Goal: Transaction & Acquisition: Download file/media

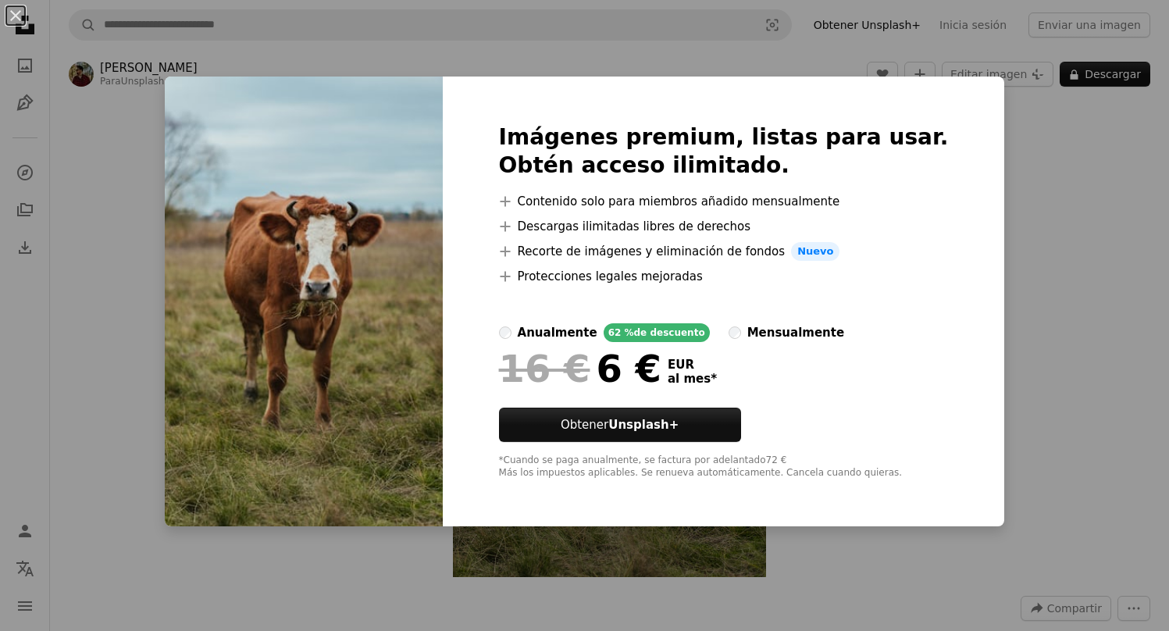
click at [1039, 219] on div "An X shape Imágenes premium, listas para usar. Obtén acceso ilimitado. A plus s…" at bounding box center [584, 315] width 1169 height 631
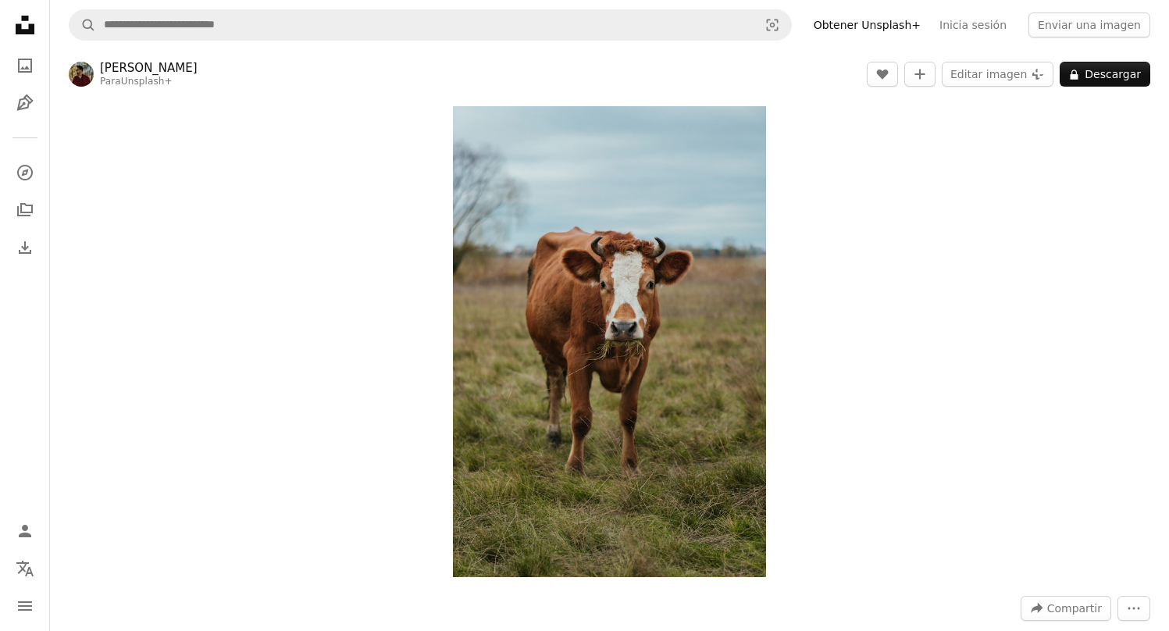
click at [413, 46] on nav "A magnifying glass Visual search Obtener Unsplash+ Inicia sesión Enviar una ima…" at bounding box center [609, 25] width 1119 height 50
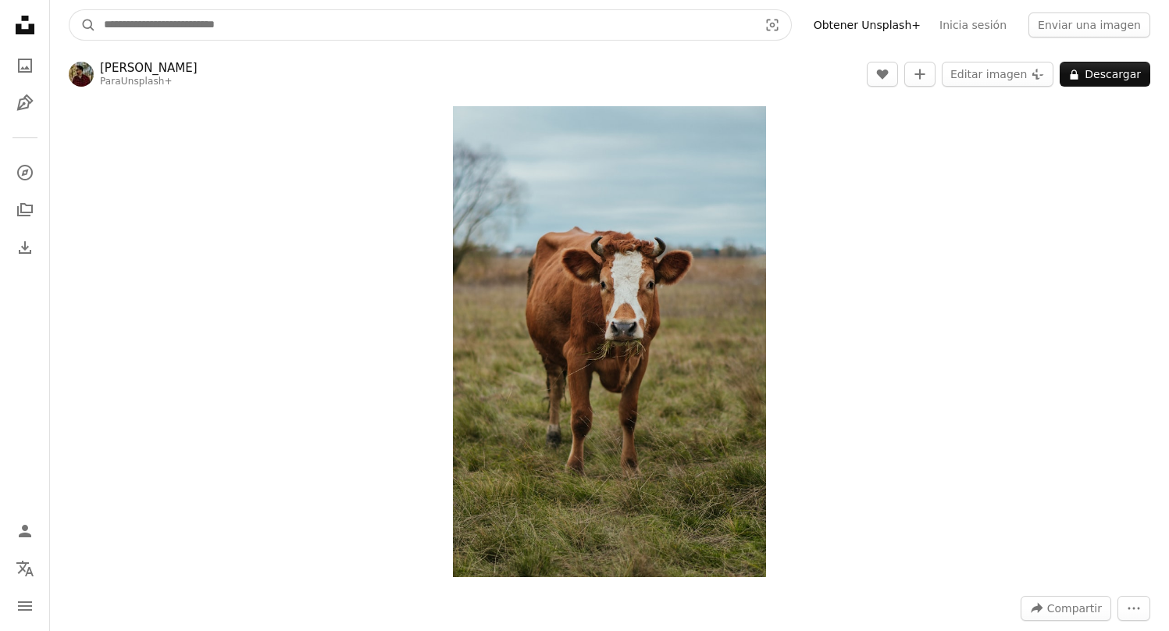
click at [424, 36] on input "Encuentra imágenes en todo el sitio" at bounding box center [424, 25] width 657 height 30
type input "***"
click at [69, 10] on button "A magnifying glass" at bounding box center [82, 25] width 27 height 30
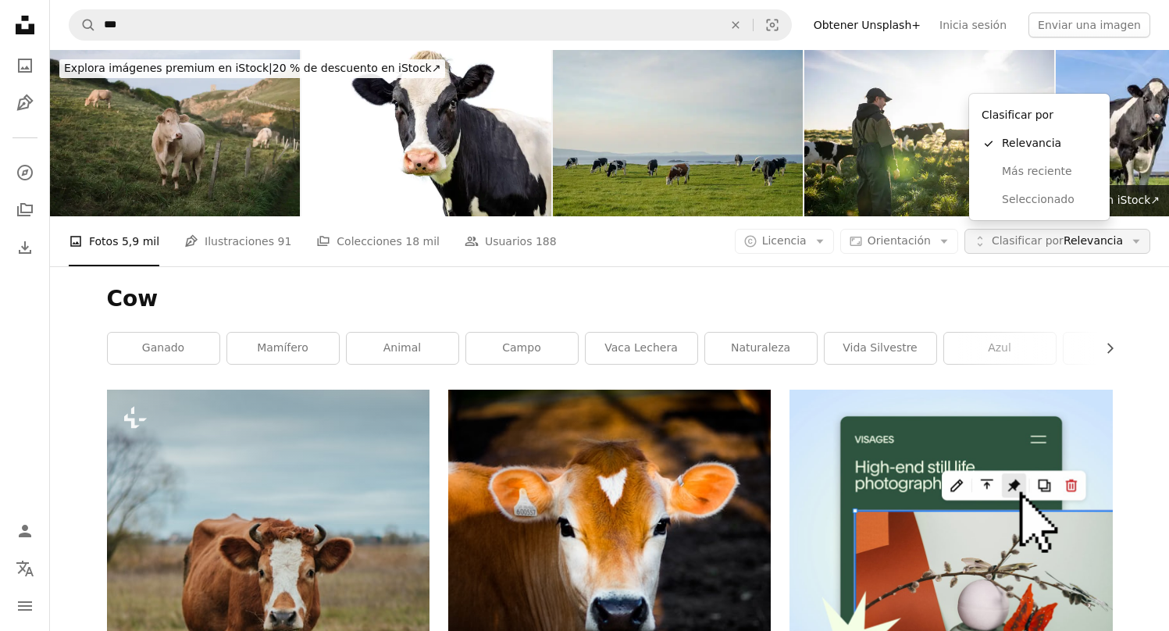
click at [1064, 233] on span "Clasificar por Relevancia" at bounding box center [1057, 241] width 131 height 16
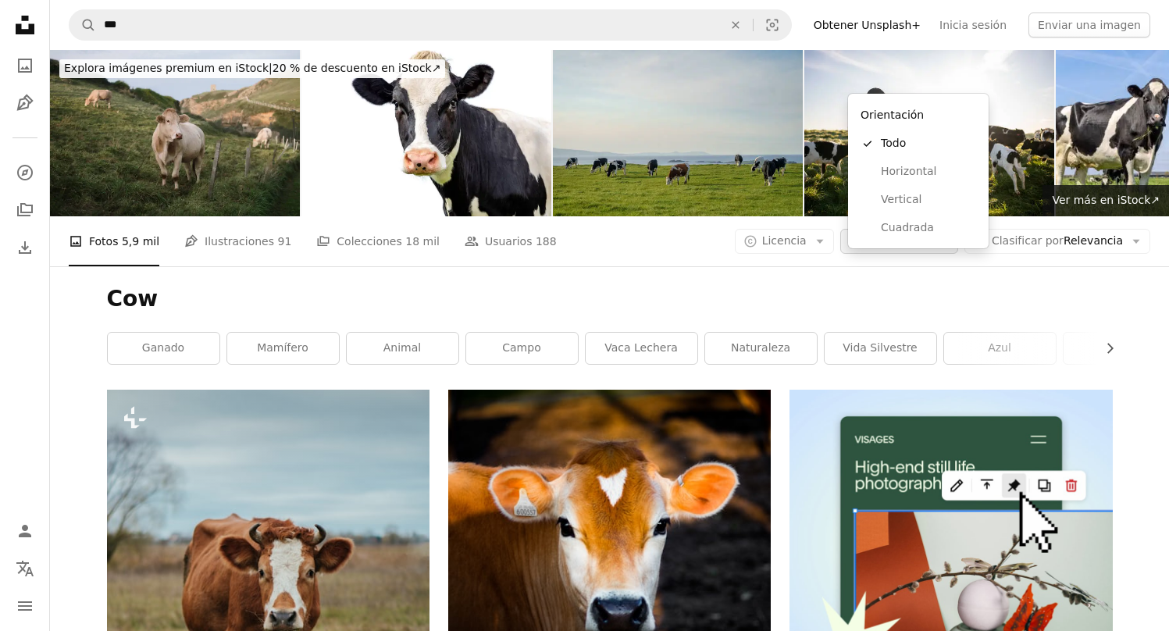
click at [921, 233] on span "Orientación" at bounding box center [899, 241] width 63 height 16
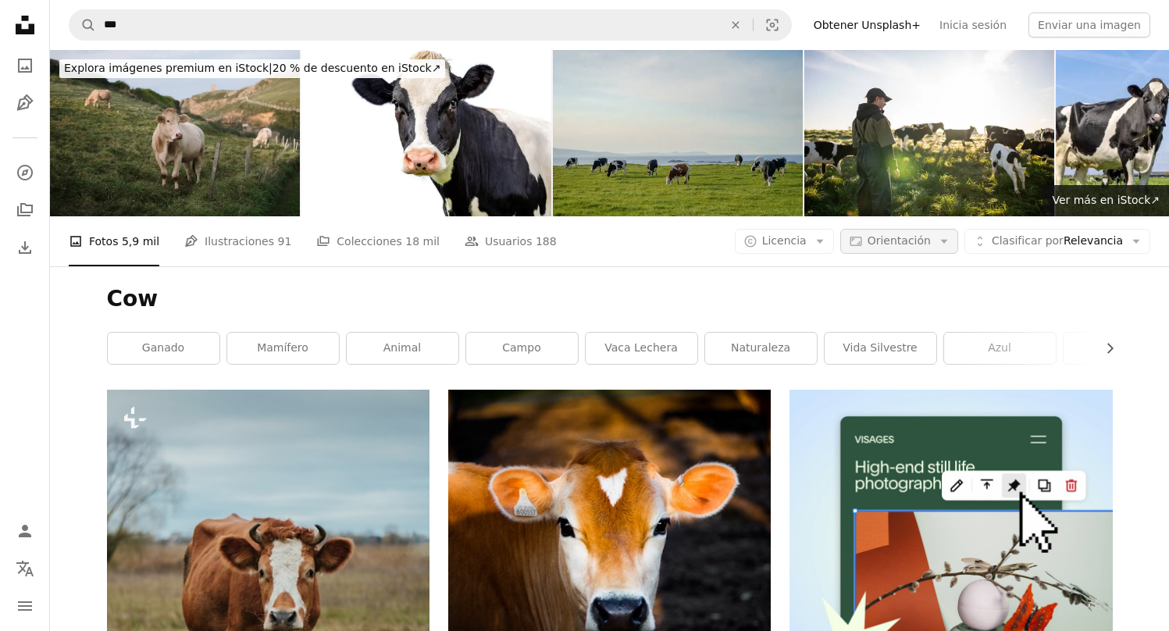
click at [921, 233] on span "Orientación" at bounding box center [899, 241] width 63 height 16
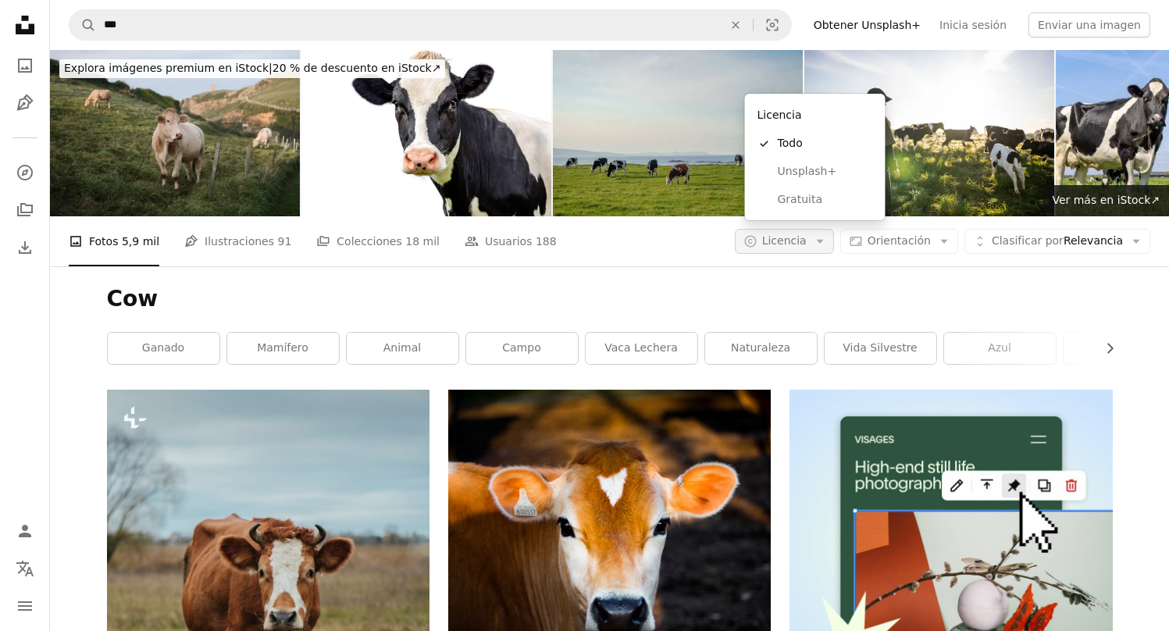
click at [828, 229] on button "A copyright icon © Licencia Arrow down" at bounding box center [784, 241] width 99 height 25
click at [810, 193] on span "Gratuita" at bounding box center [825, 200] width 95 height 16
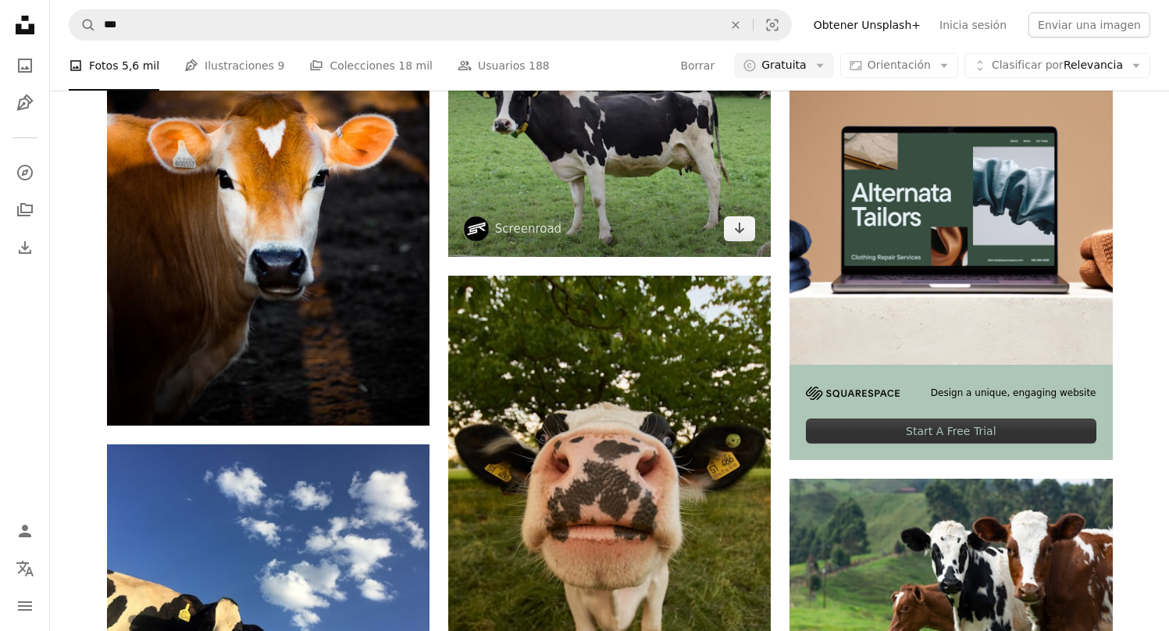
scroll to position [349, 0]
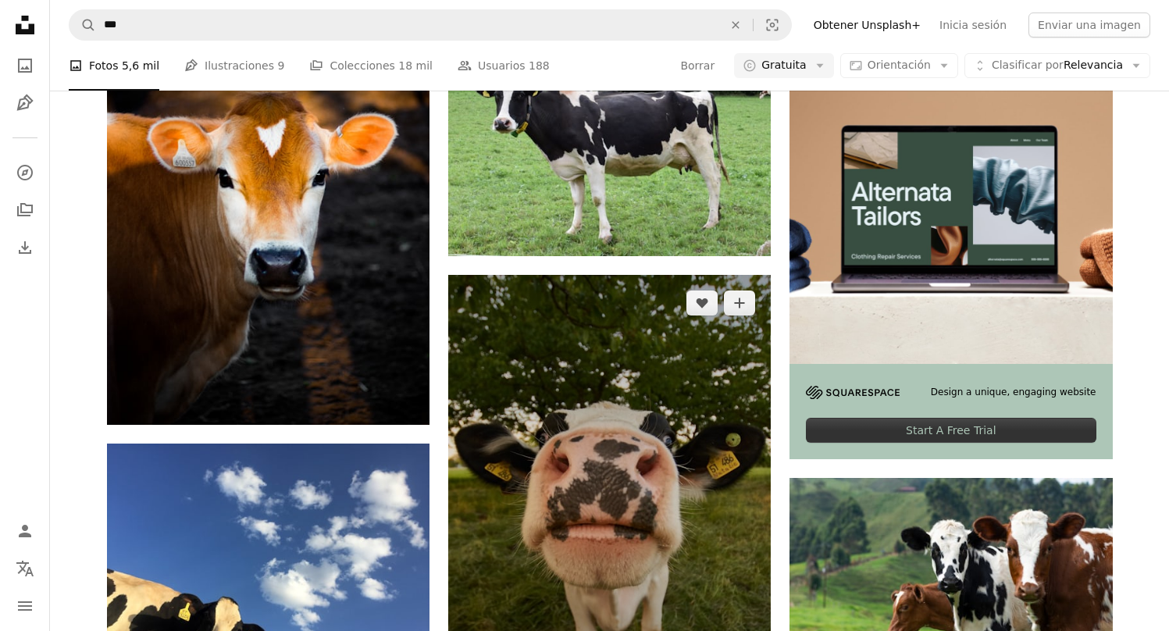
click at [668, 318] on img at bounding box center [609, 508] width 322 height 467
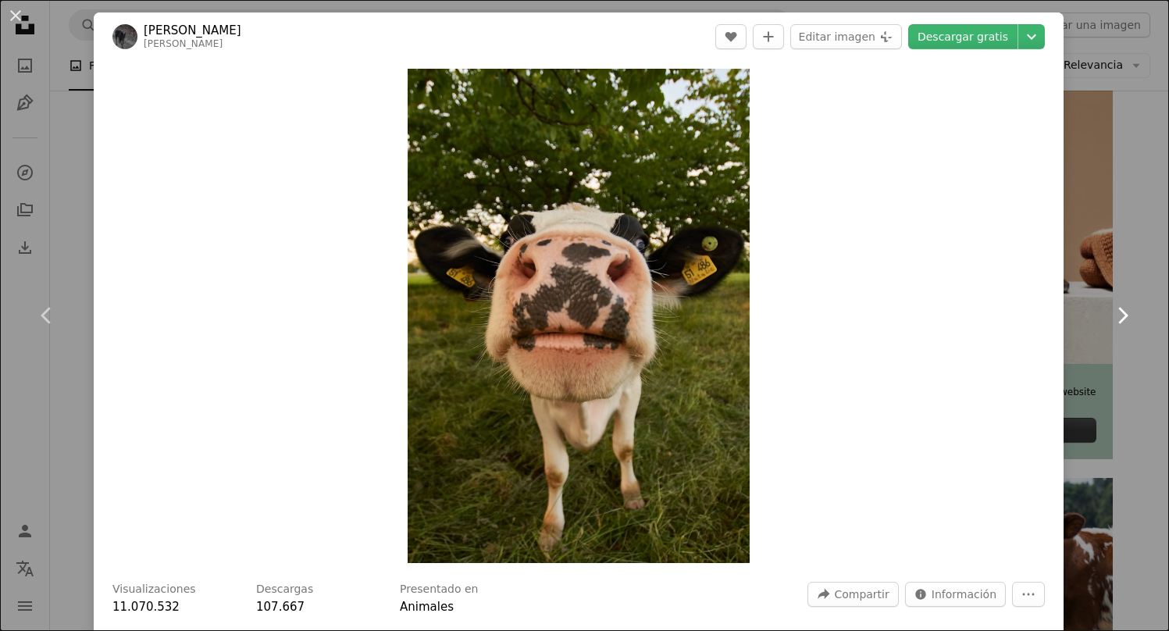
click at [1085, 241] on link "Chevron right" at bounding box center [1122, 316] width 94 height 150
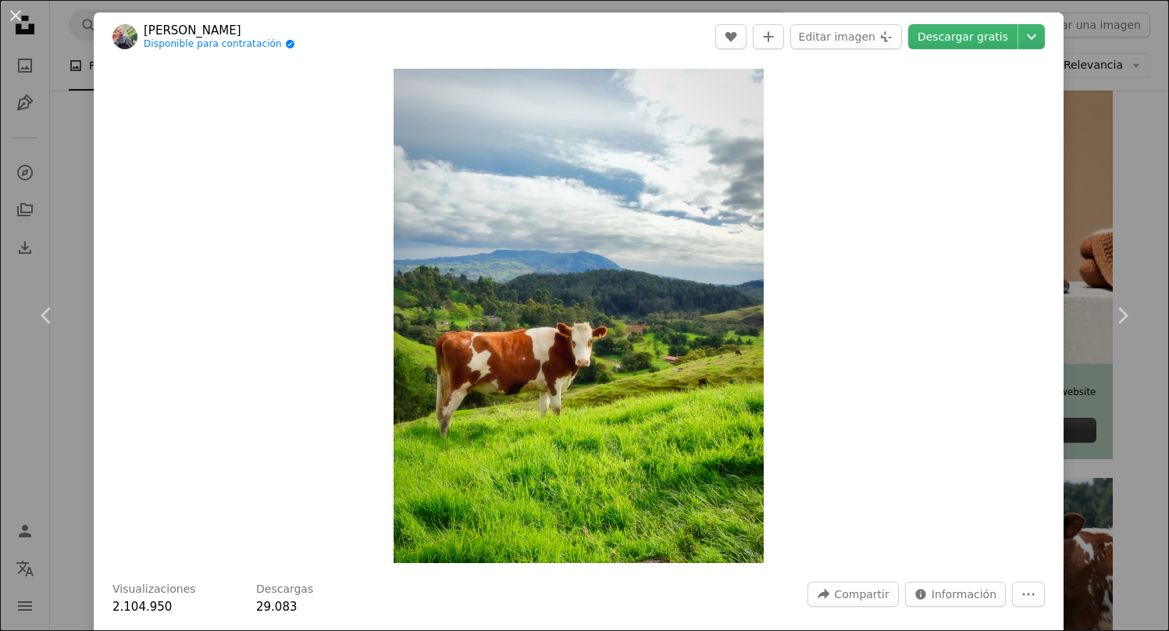
click at [1108, 231] on div "An X shape Chevron left Chevron right [PERSON_NAME] Disponible para contratació…" at bounding box center [584, 315] width 1169 height 631
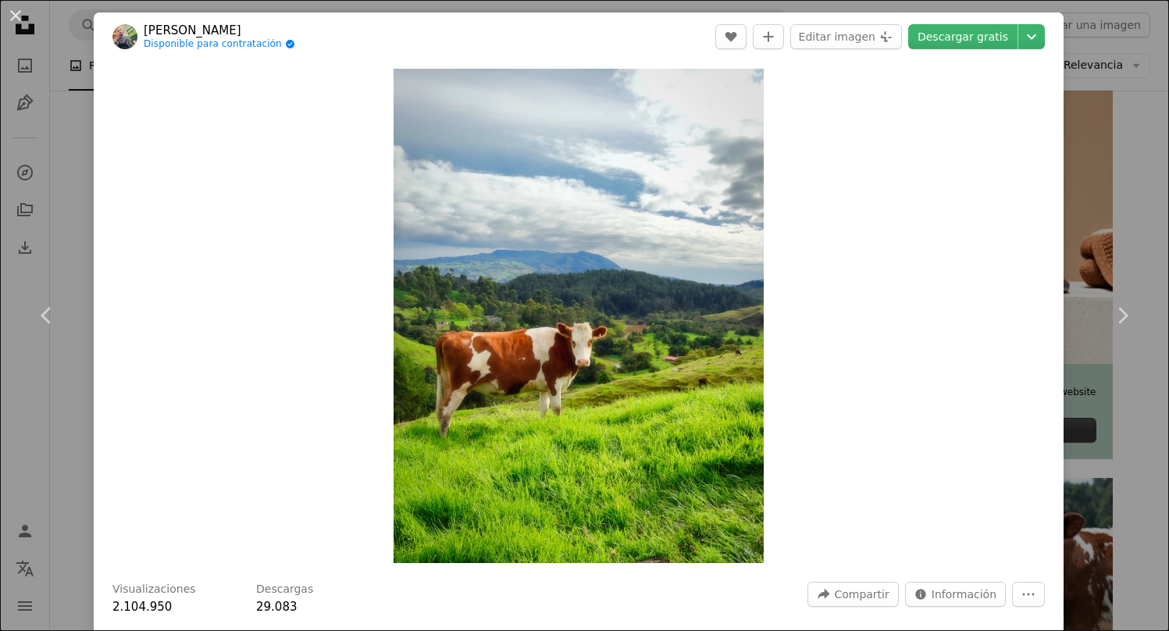
click at [1143, 122] on div "An X shape Chevron left Chevron right [PERSON_NAME] Disponible para contratació…" at bounding box center [584, 315] width 1169 height 631
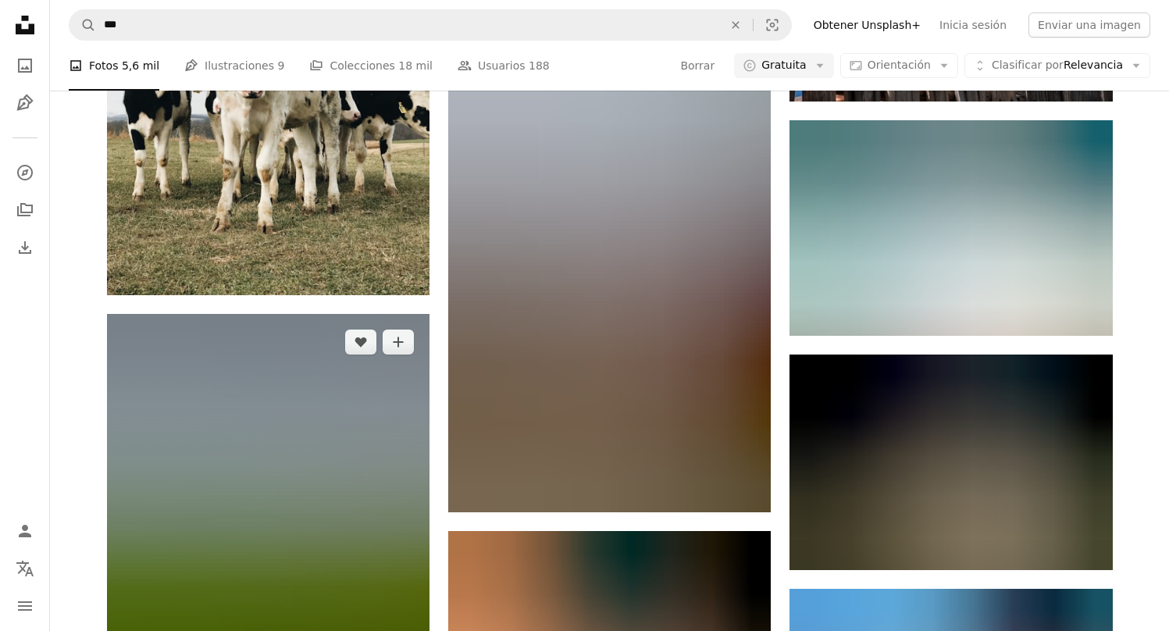
scroll to position [1918, 0]
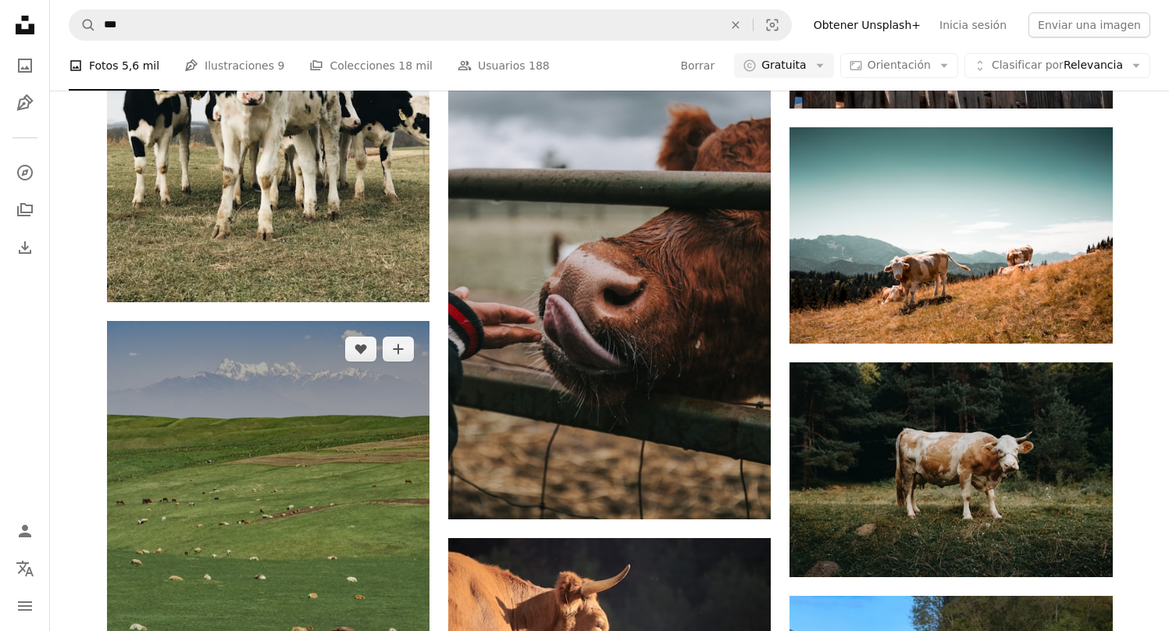
click at [305, 351] on img at bounding box center [268, 562] width 322 height 483
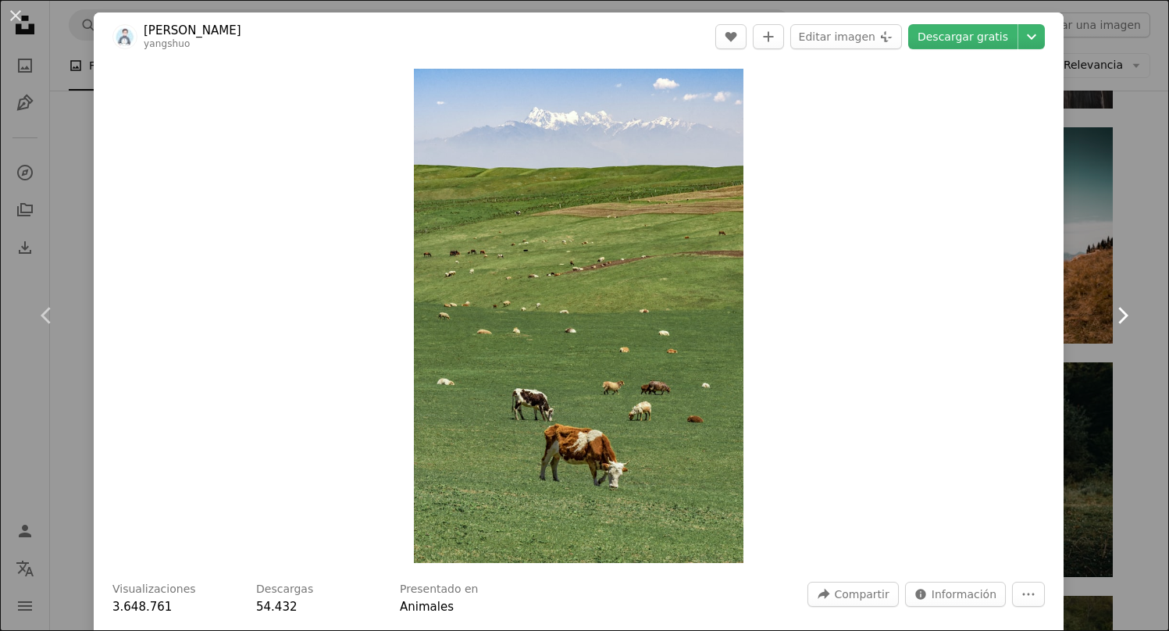
click at [1126, 252] on link "Chevron right" at bounding box center [1122, 316] width 94 height 150
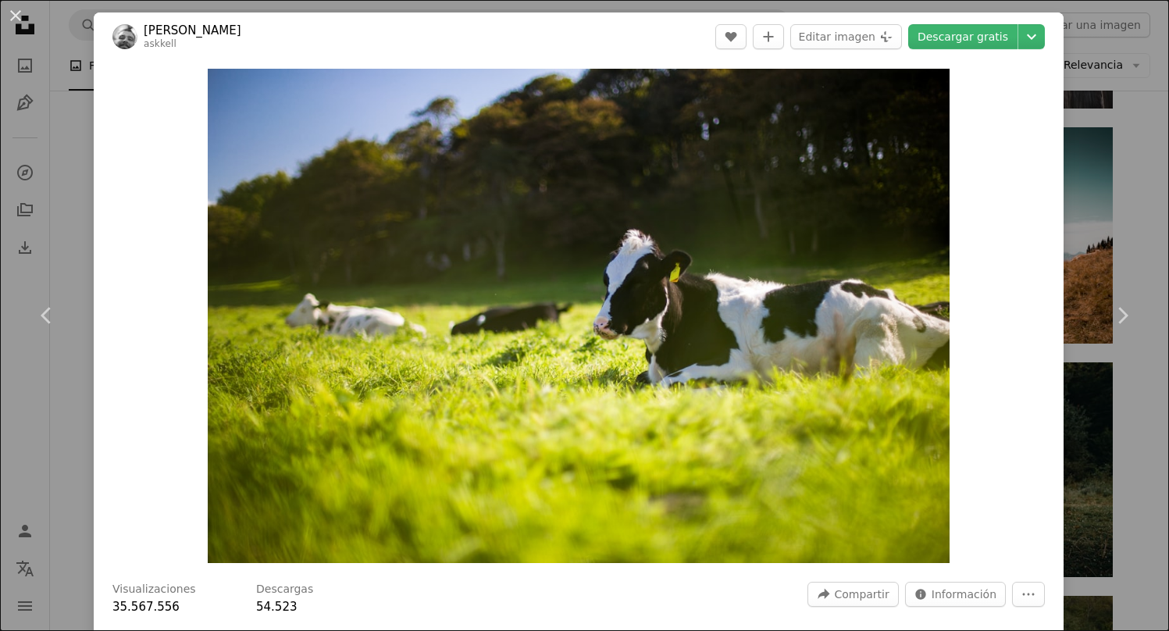
click at [1143, 150] on div "An X shape Chevron left Chevron right [PERSON_NAME] askkell A heart A plus sign…" at bounding box center [584, 315] width 1169 height 631
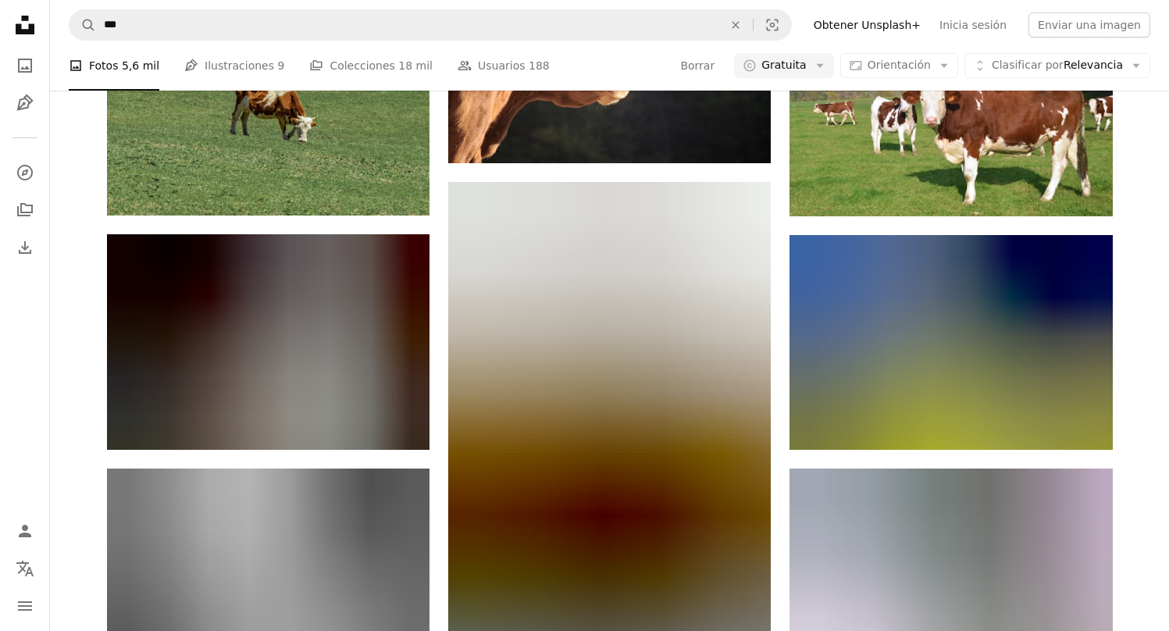
scroll to position [2515, 0]
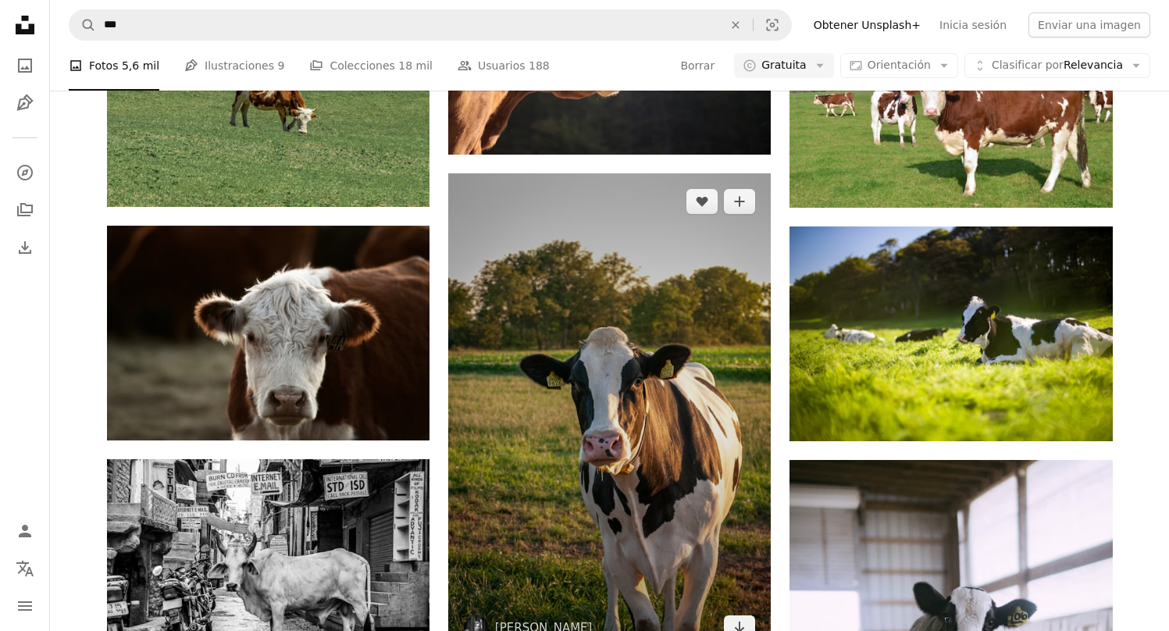
click at [650, 184] on img at bounding box center [609, 414] width 322 height 483
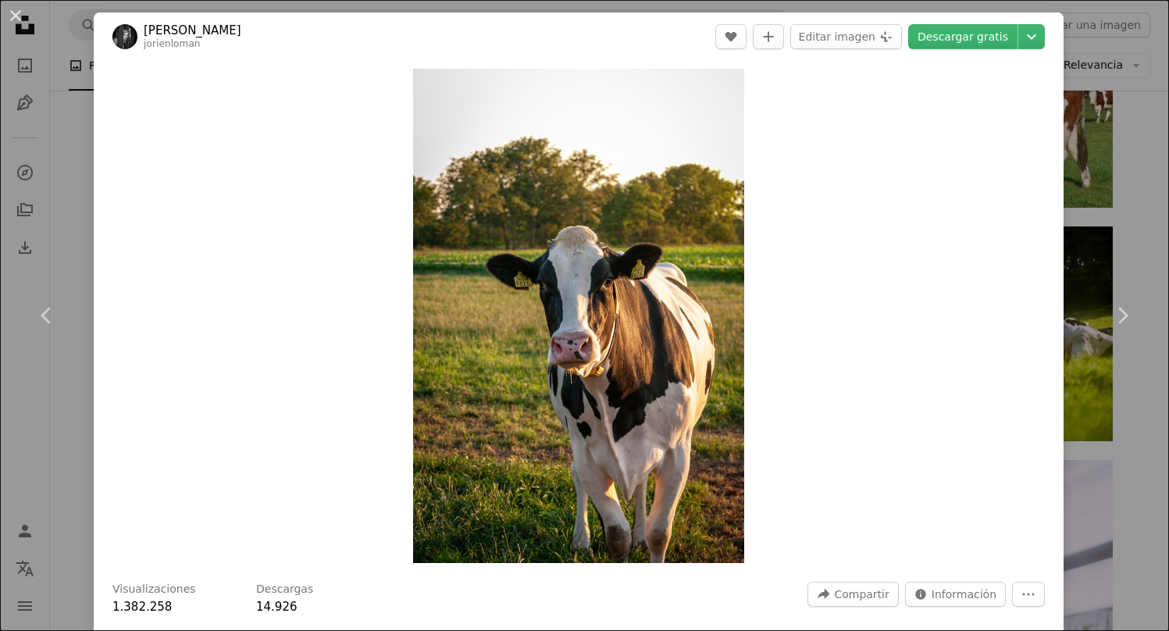
click at [1137, 116] on div "An X shape Chevron left Chevron right [PERSON_NAME] jorienloman A heart A plus …" at bounding box center [584, 315] width 1169 height 631
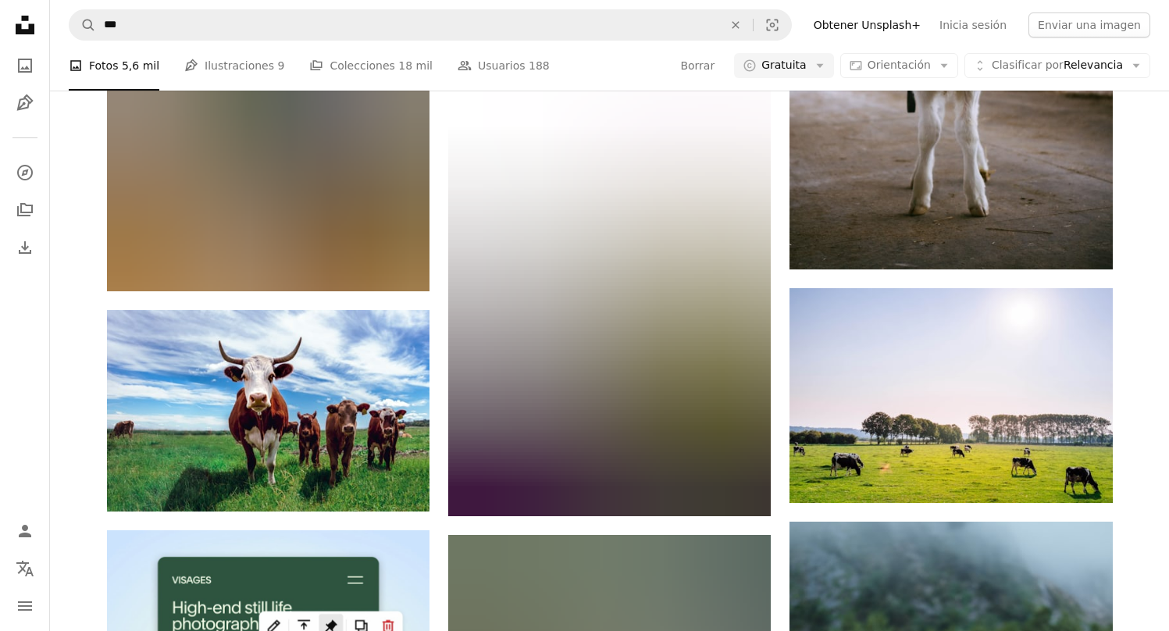
scroll to position [3162, 0]
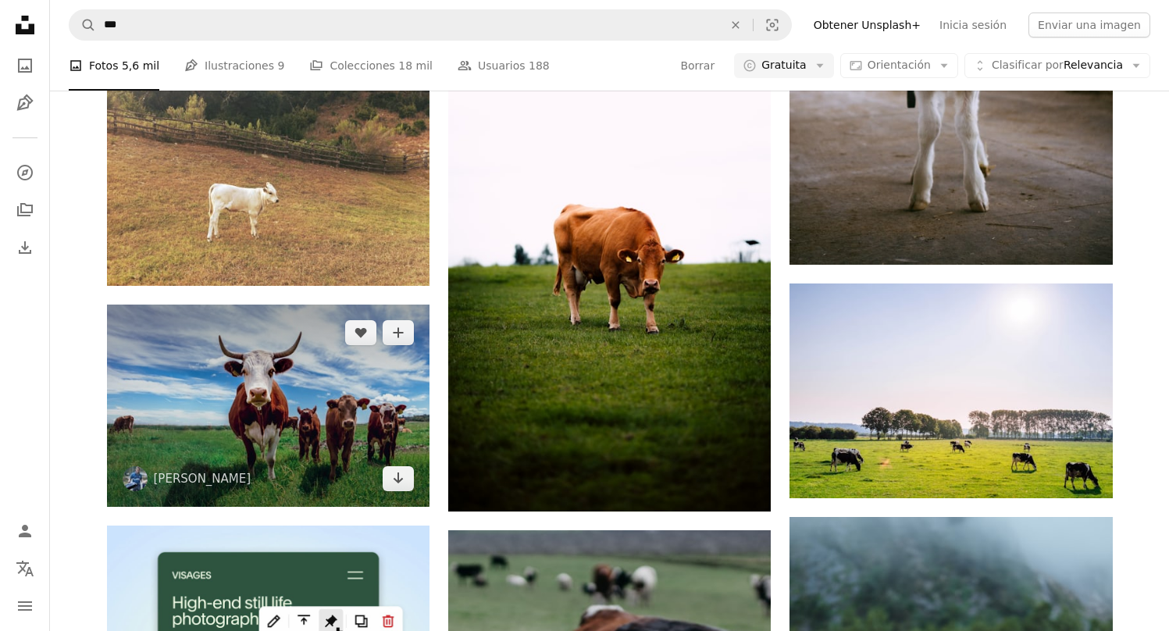
click at [397, 305] on img at bounding box center [268, 406] width 322 height 202
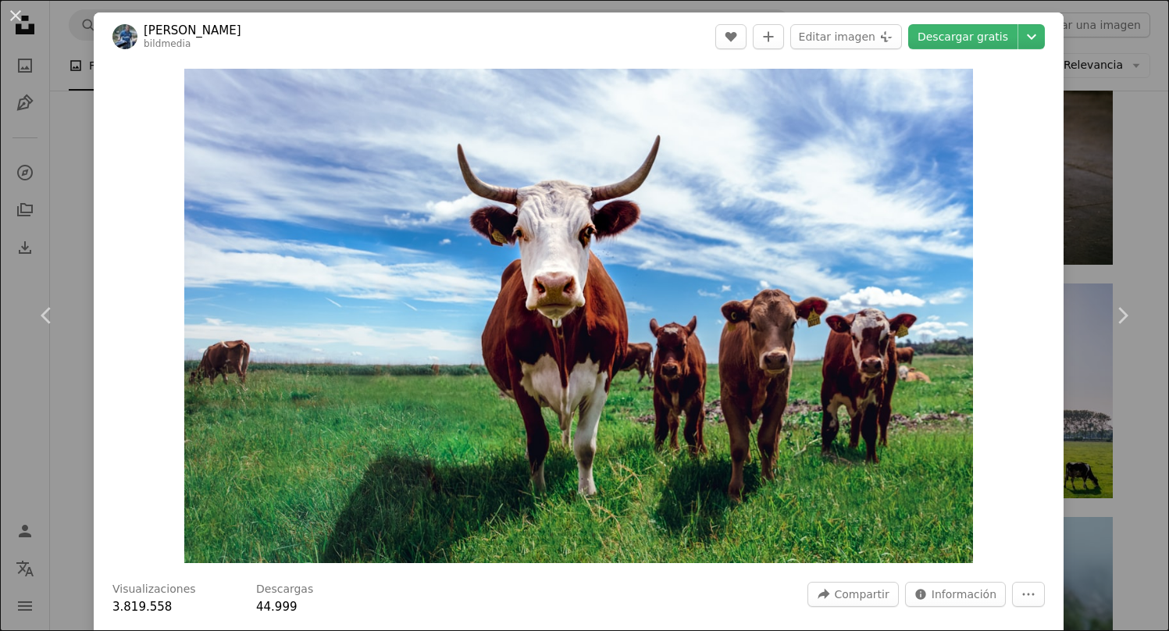
click at [1142, 170] on div "An X shape Chevron left Chevron right [PERSON_NAME] bildmedia A heart A plus si…" at bounding box center [584, 315] width 1169 height 631
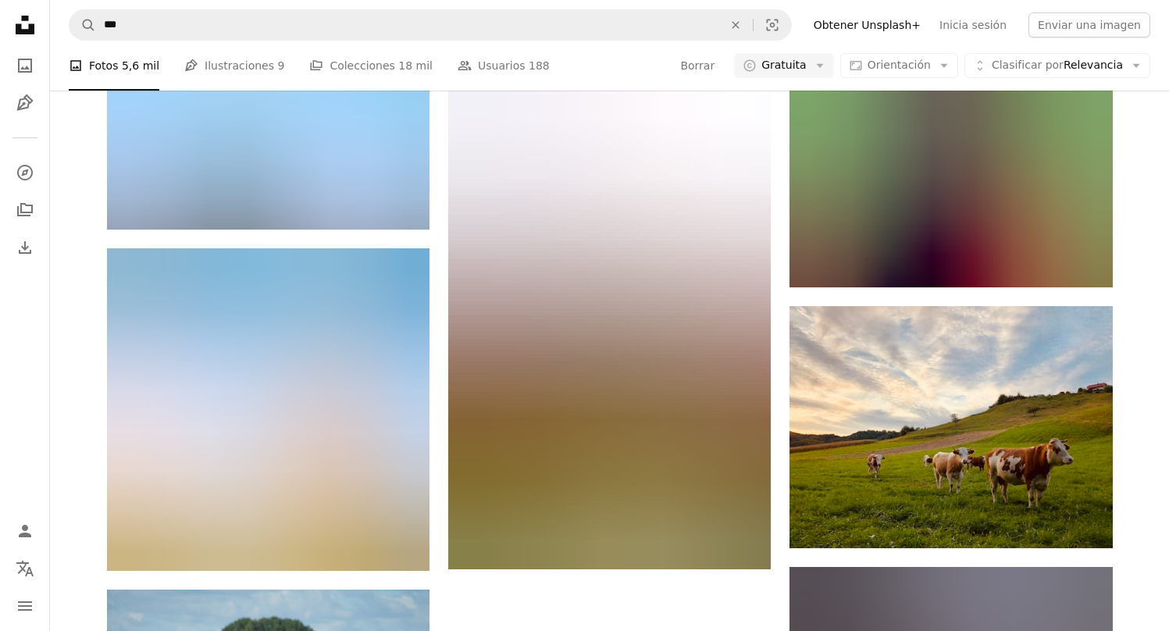
scroll to position [4093, 0]
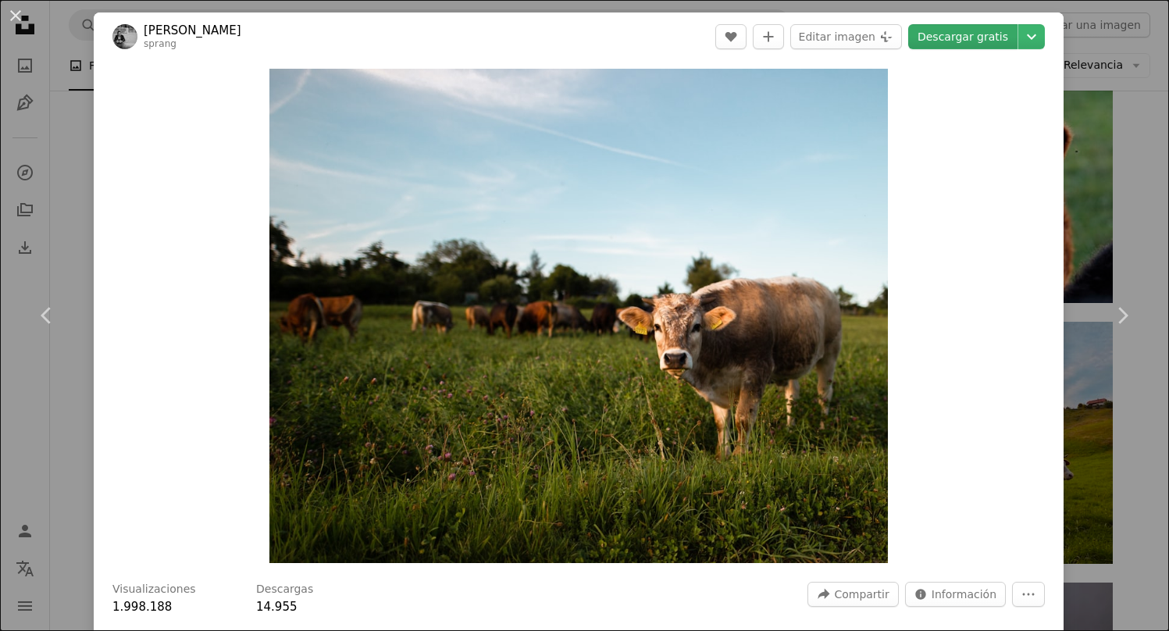
click at [981, 43] on link "Descargar gratis" at bounding box center [962, 36] width 109 height 25
click at [1152, 118] on div "An X shape Chevron left Chevron right [PERSON_NAME] sprang A heart A plus sign …" at bounding box center [584, 315] width 1169 height 631
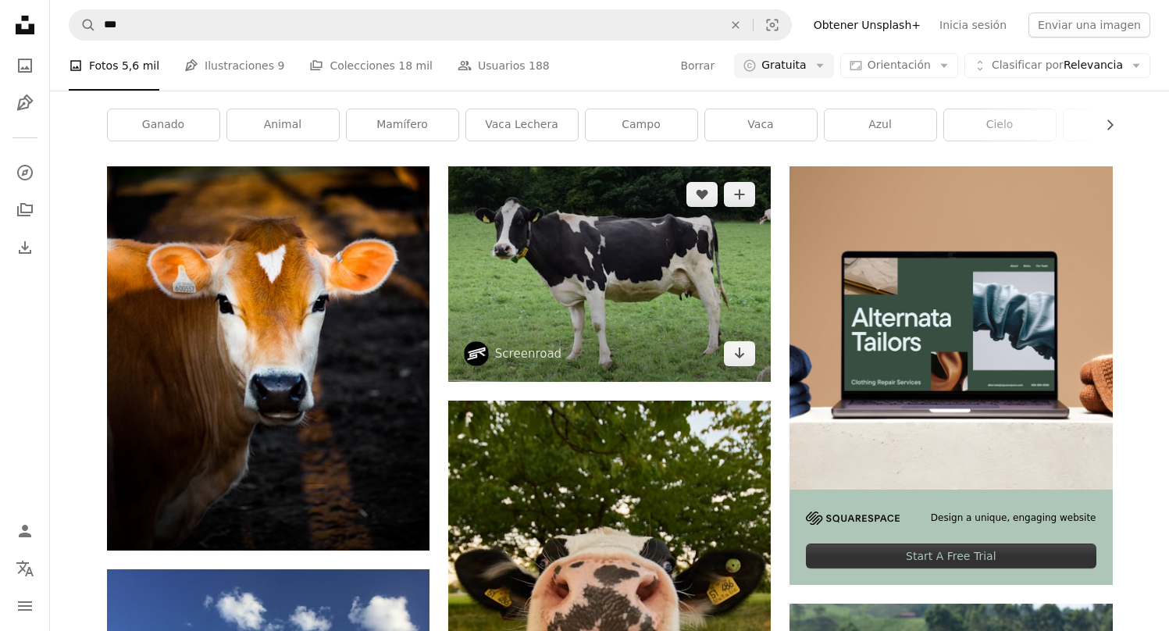
scroll to position [308, 0]
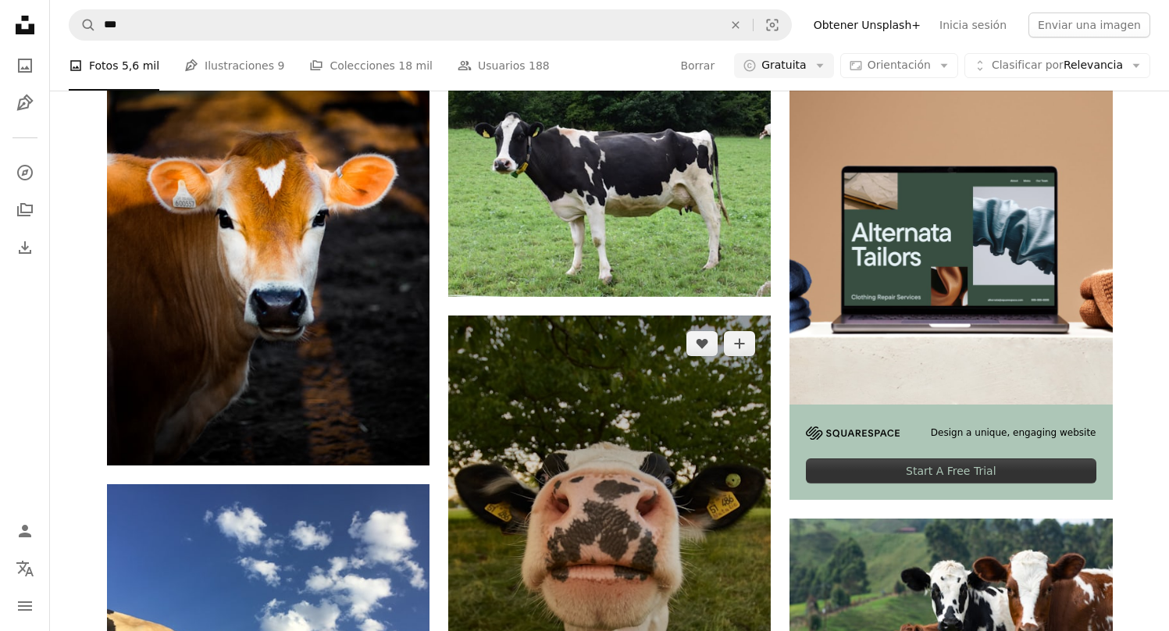
click at [545, 412] on img at bounding box center [609, 548] width 322 height 467
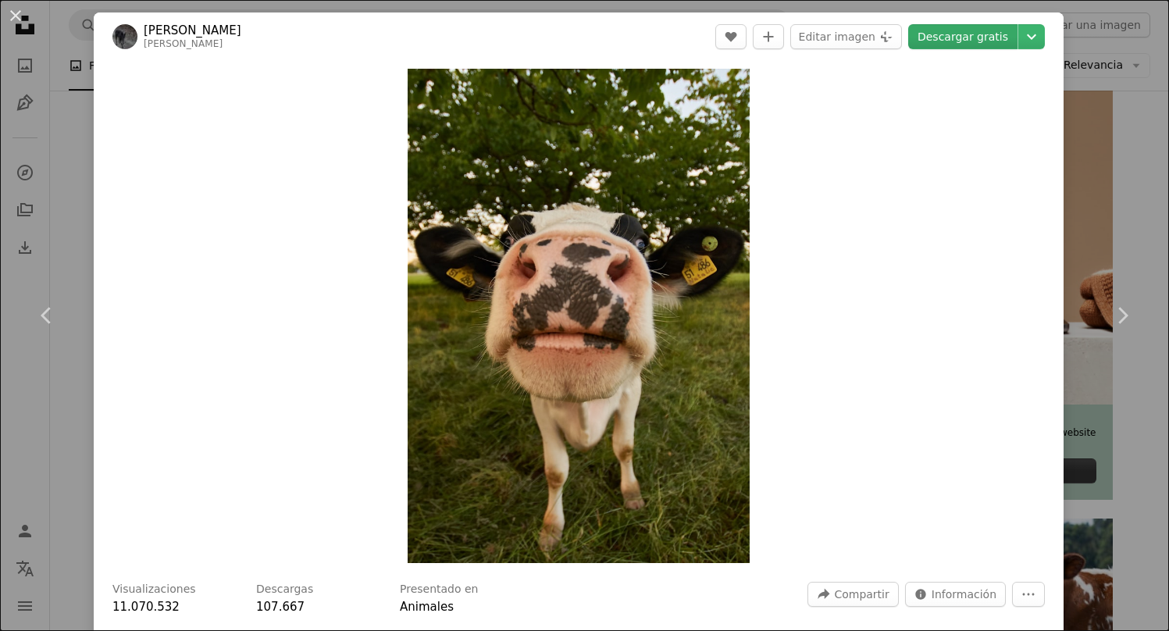
click at [1003, 37] on link "Descargar gratis" at bounding box center [962, 36] width 109 height 25
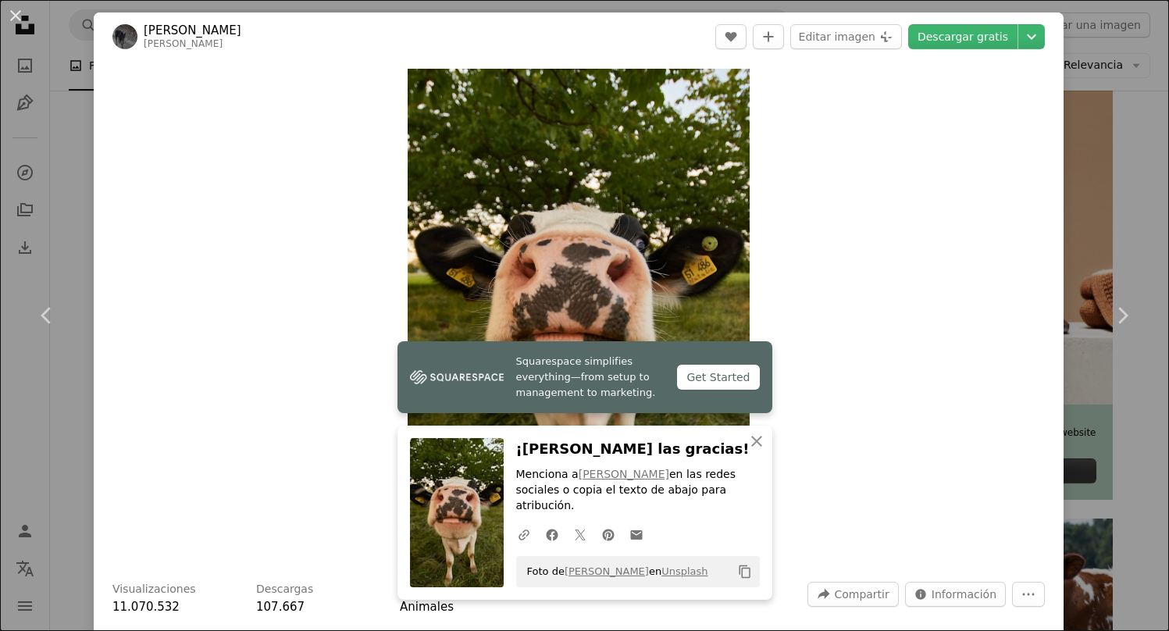
click at [1117, 438] on div "An X shape Chevron left Chevron right Squarespace simplifies everything—from se…" at bounding box center [584, 315] width 1169 height 631
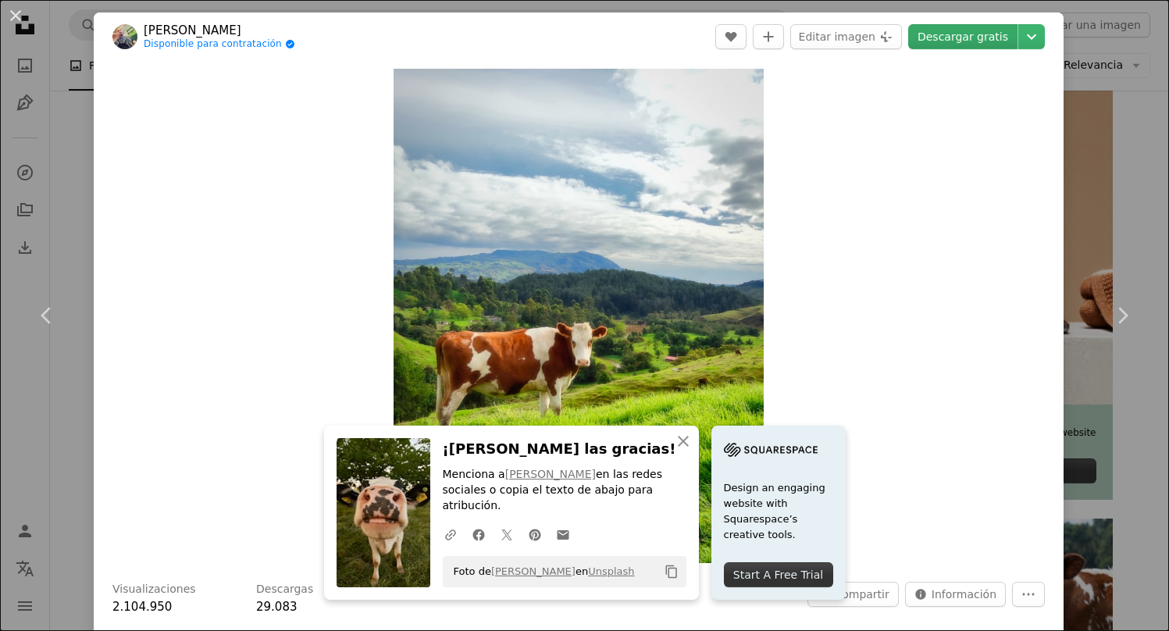
click at [971, 47] on link "Descargar gratis" at bounding box center [962, 36] width 109 height 25
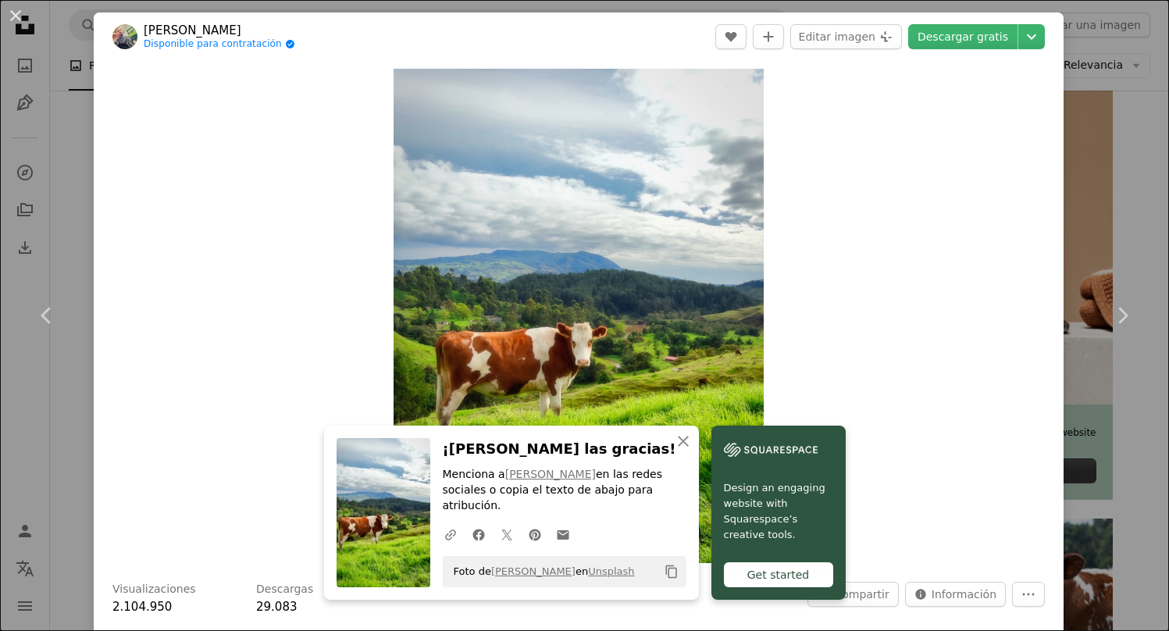
click at [1103, 61] on div "An X shape Chevron left Chevron right An X shape Cerrar ¡Dale las gracias! Menc…" at bounding box center [584, 315] width 1169 height 631
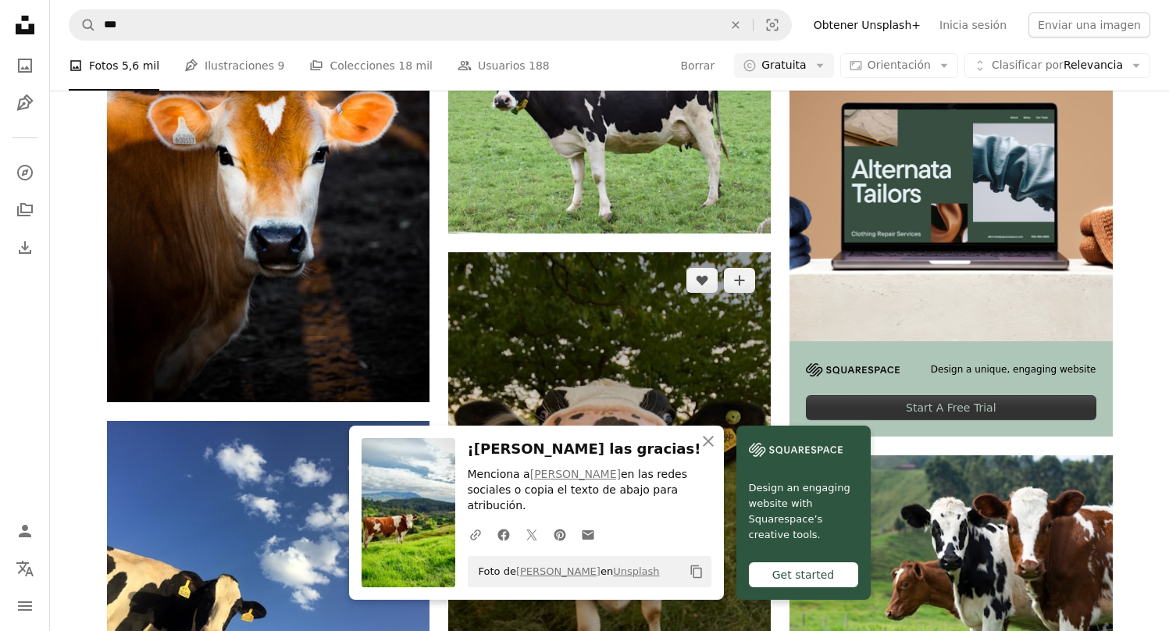
scroll to position [460, 0]
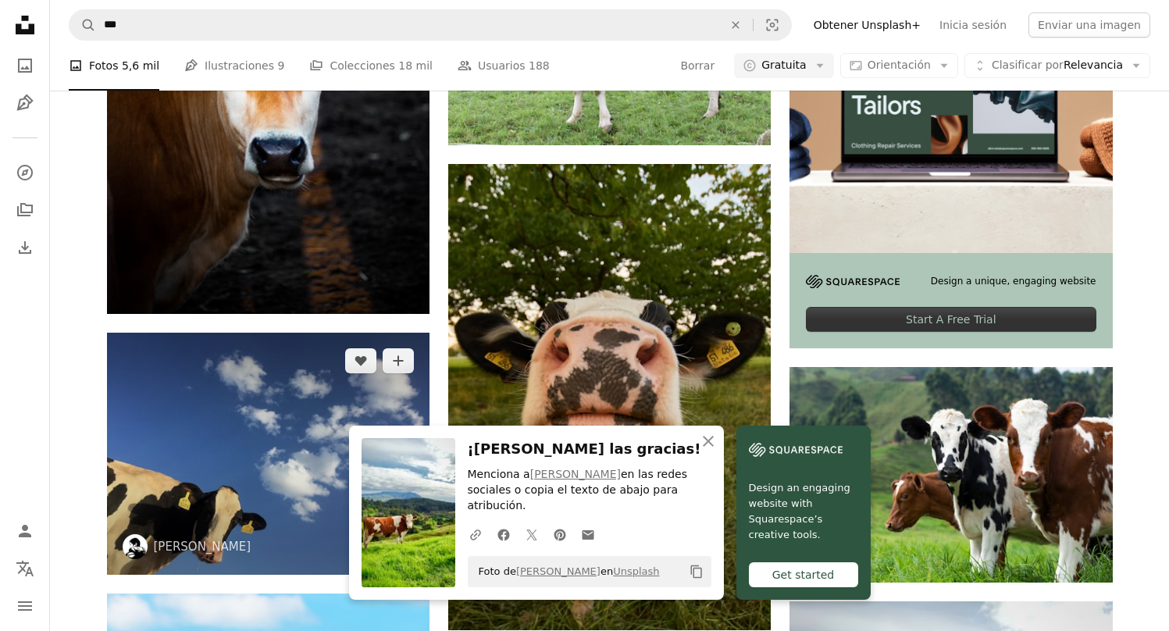
click at [282, 333] on img at bounding box center [268, 454] width 322 height 242
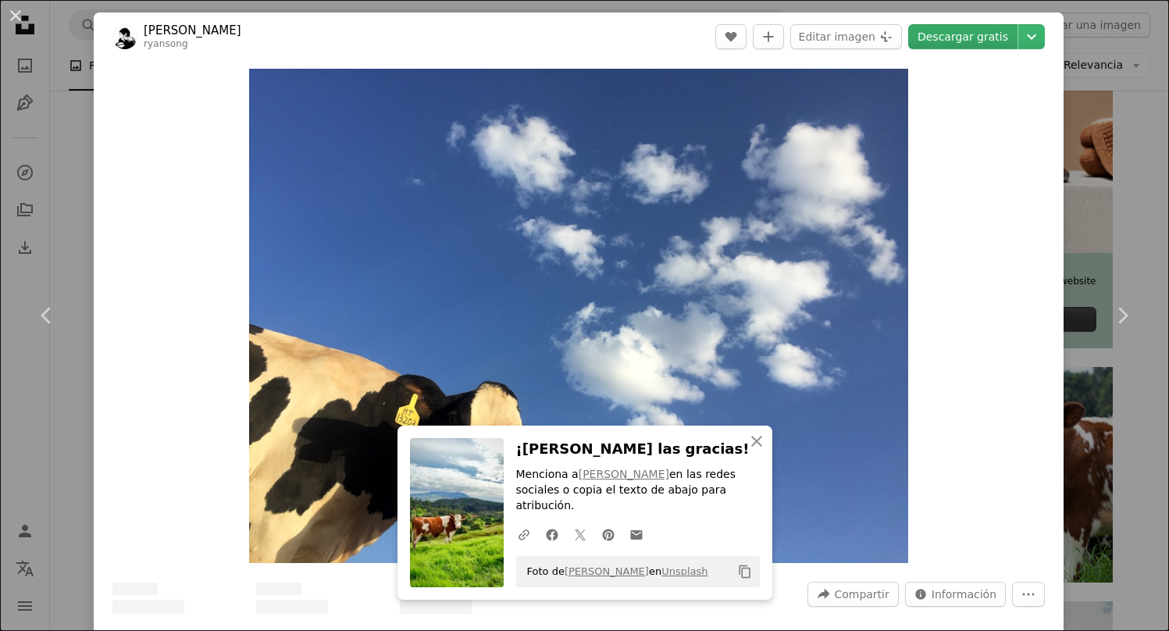
click at [984, 38] on link "Descargar gratis" at bounding box center [962, 36] width 109 height 25
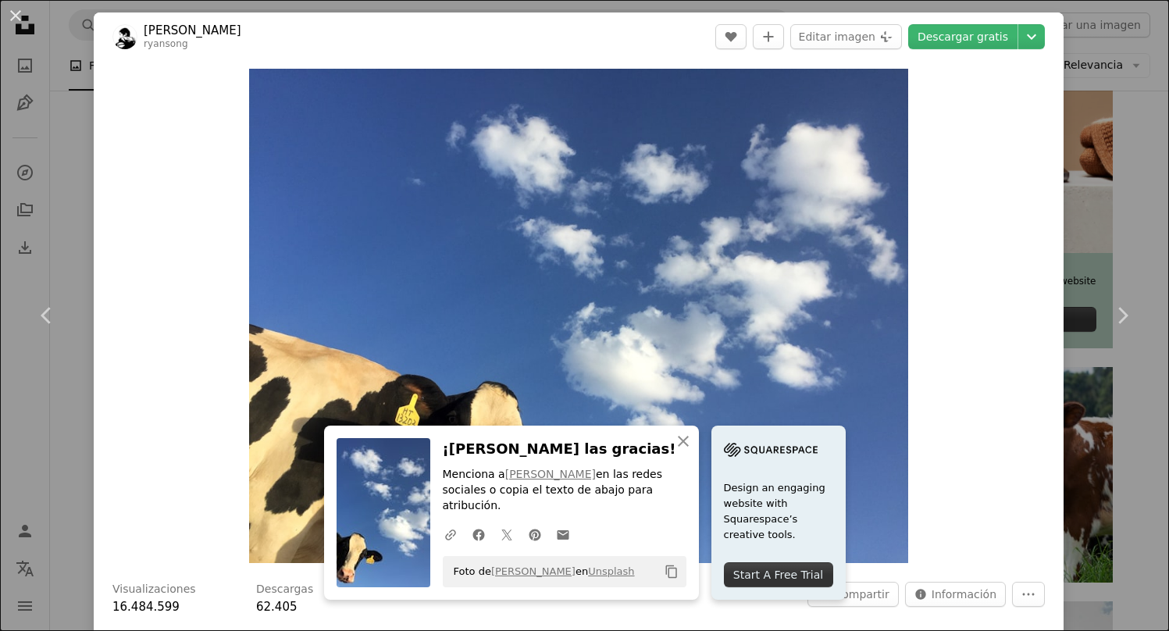
click at [1104, 146] on div "An X shape Chevron left Chevron right An X shape Cerrar ¡Dale las gracias! Menc…" at bounding box center [584, 315] width 1169 height 631
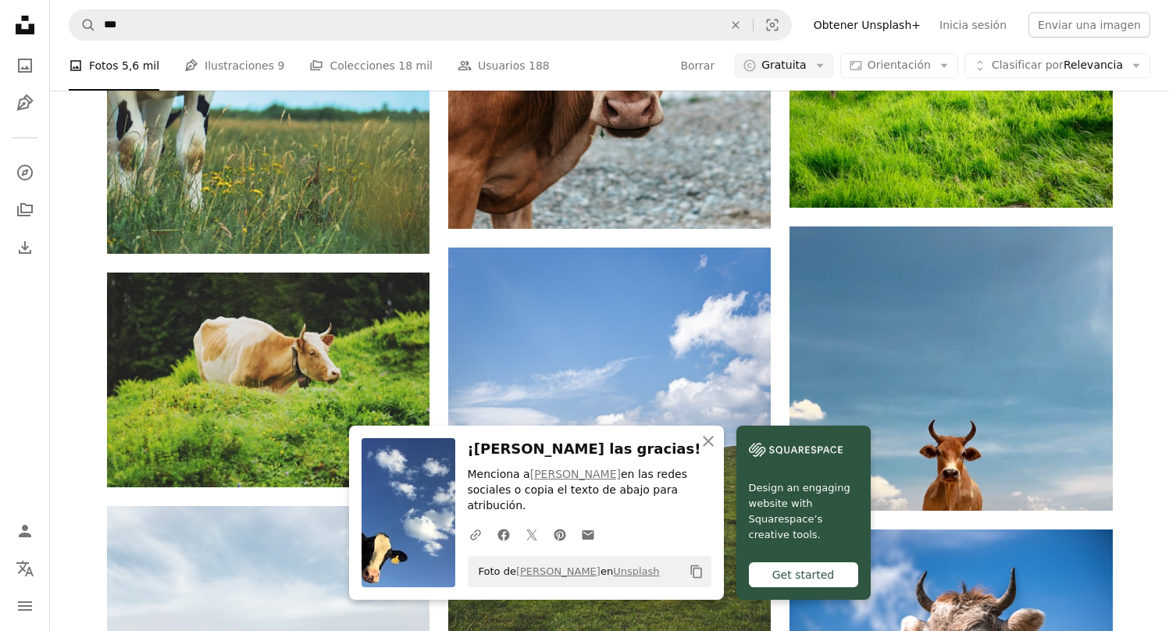
scroll to position [1302, 0]
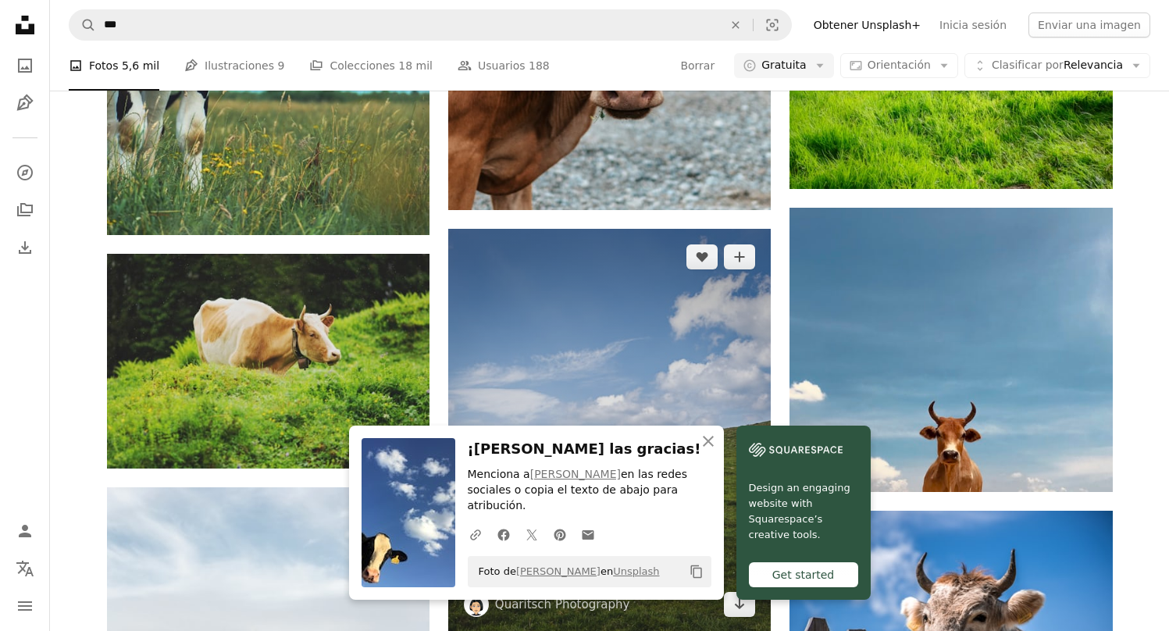
click at [718, 229] on img at bounding box center [609, 431] width 322 height 404
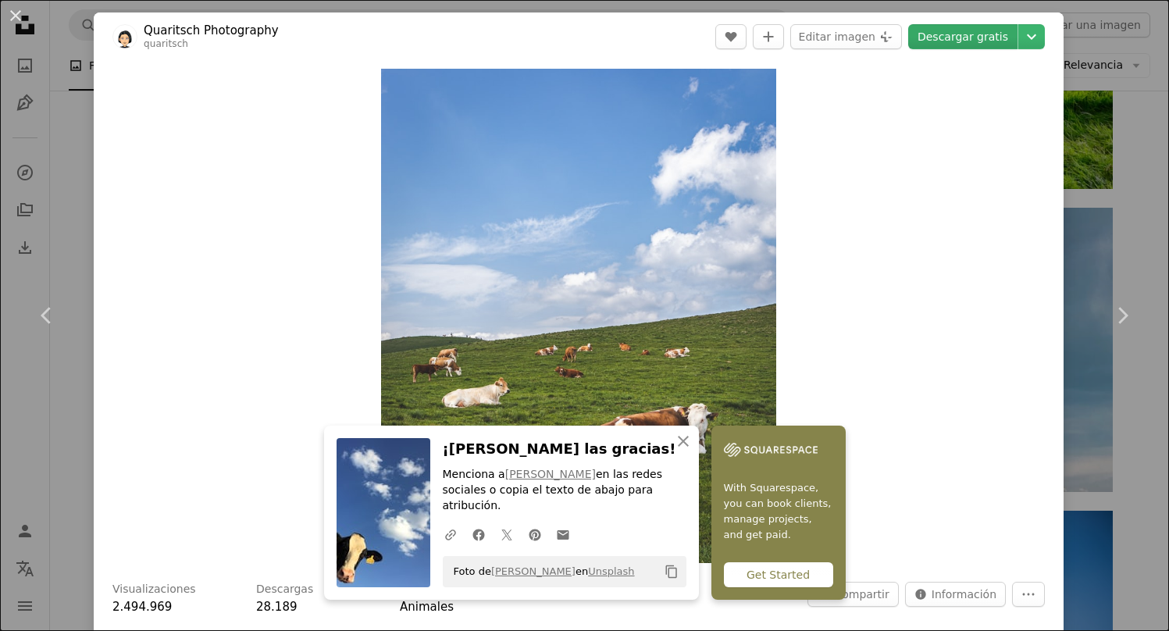
click at [960, 37] on link "Descargar gratis" at bounding box center [962, 36] width 109 height 25
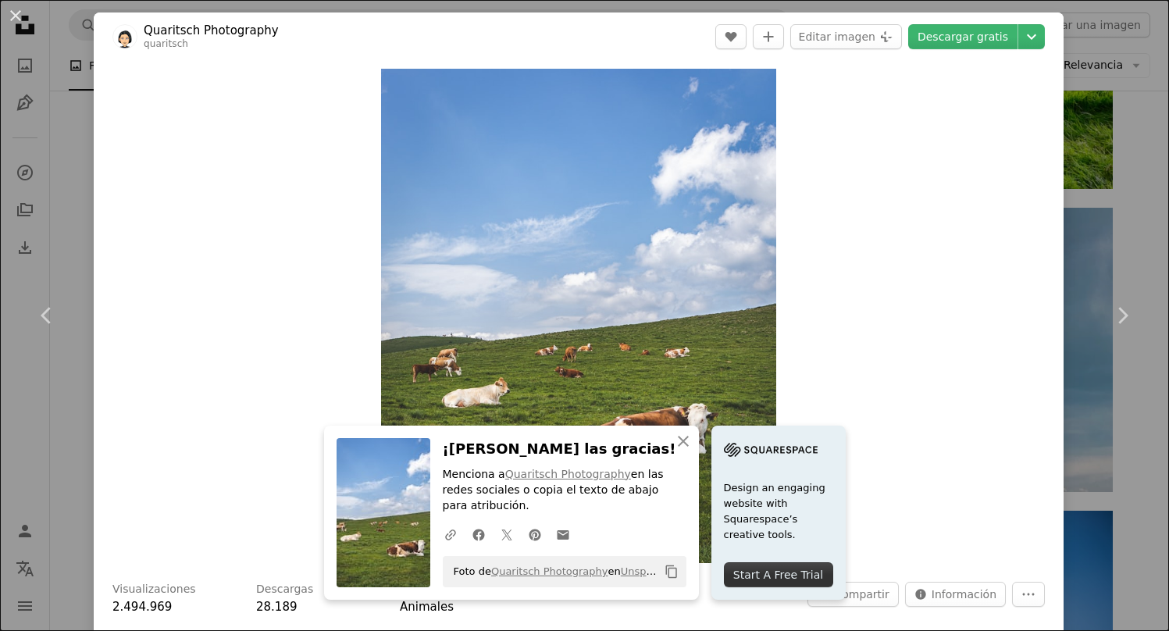
click at [1109, 85] on div "An X shape Chevron left Chevron right An X shape Cerrar ¡Dale las gracias! Menc…" at bounding box center [584, 315] width 1169 height 631
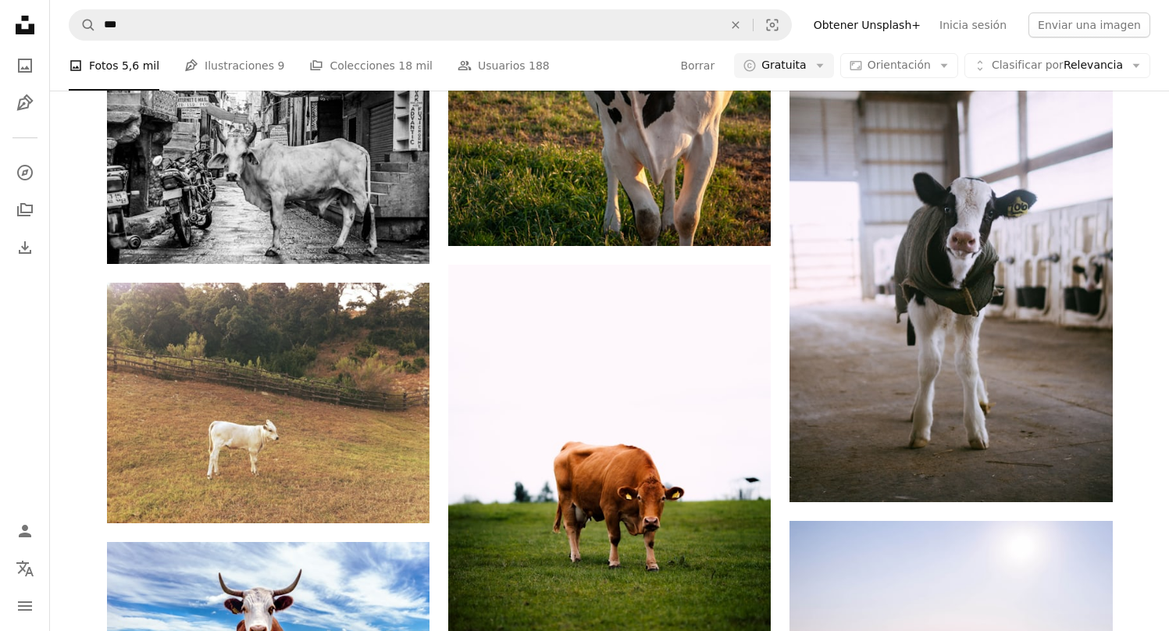
scroll to position [2930, 0]
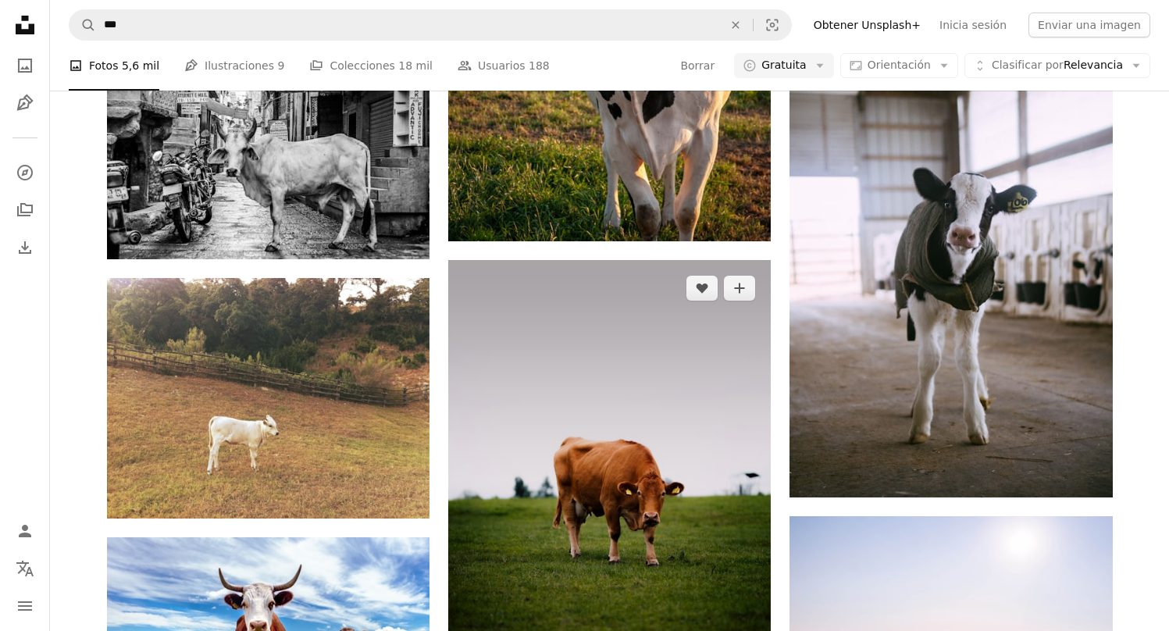
click at [739, 260] on img at bounding box center [609, 502] width 322 height 484
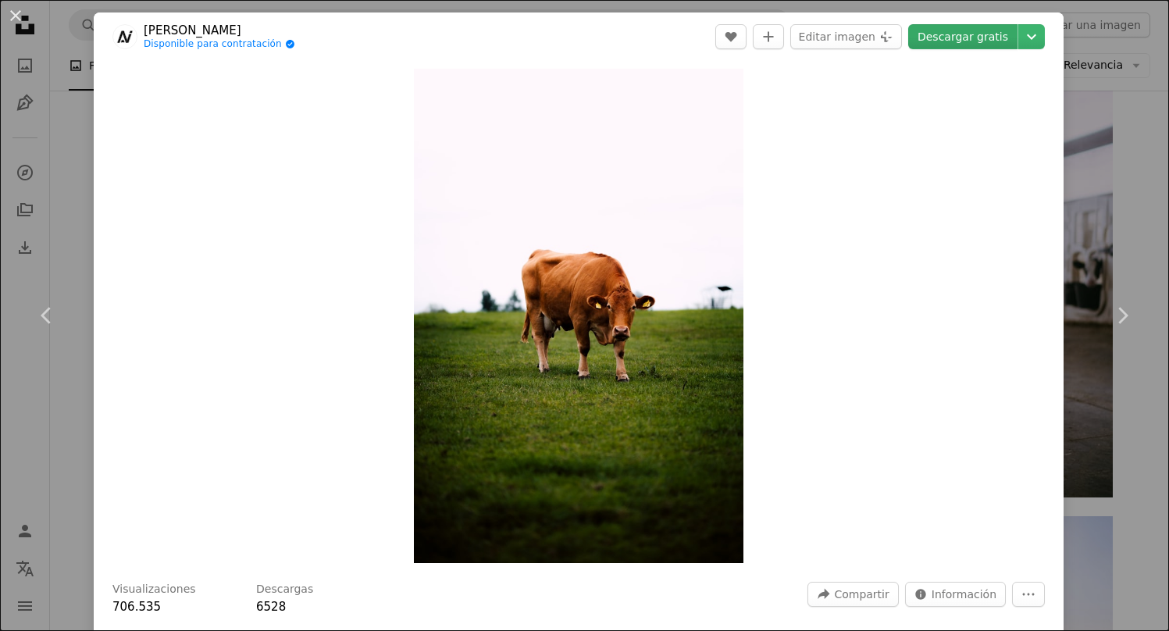
click at [951, 43] on link "Descargar gratis" at bounding box center [962, 36] width 109 height 25
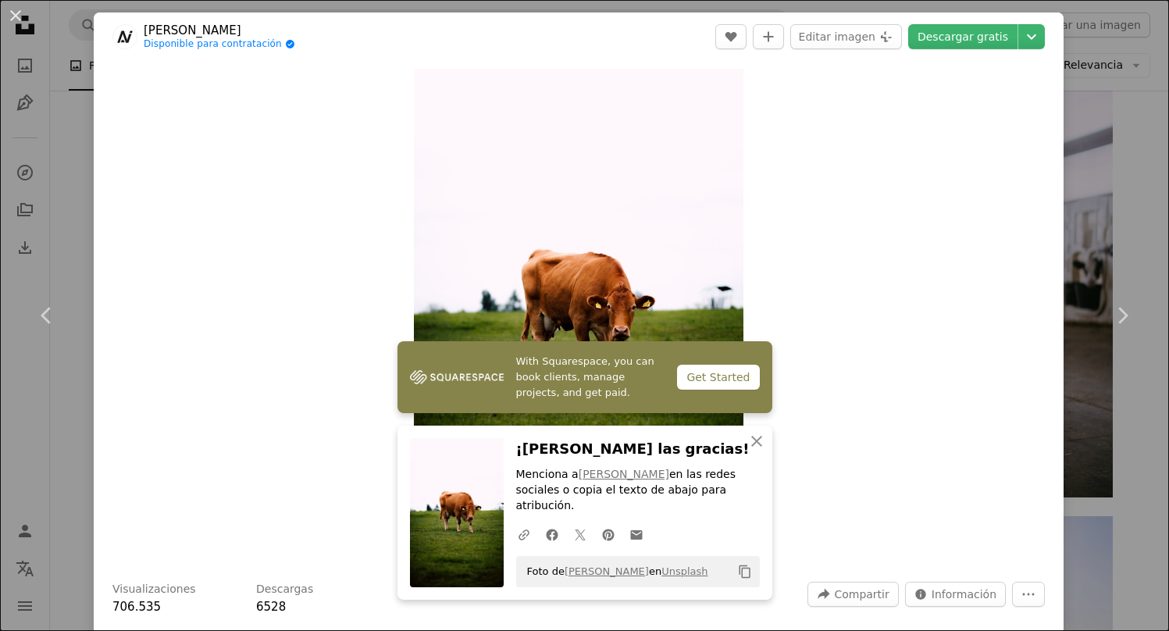
click at [1117, 109] on div "An X shape Chevron left Chevron right With Squarespace, you can book clients, m…" at bounding box center [584, 315] width 1169 height 631
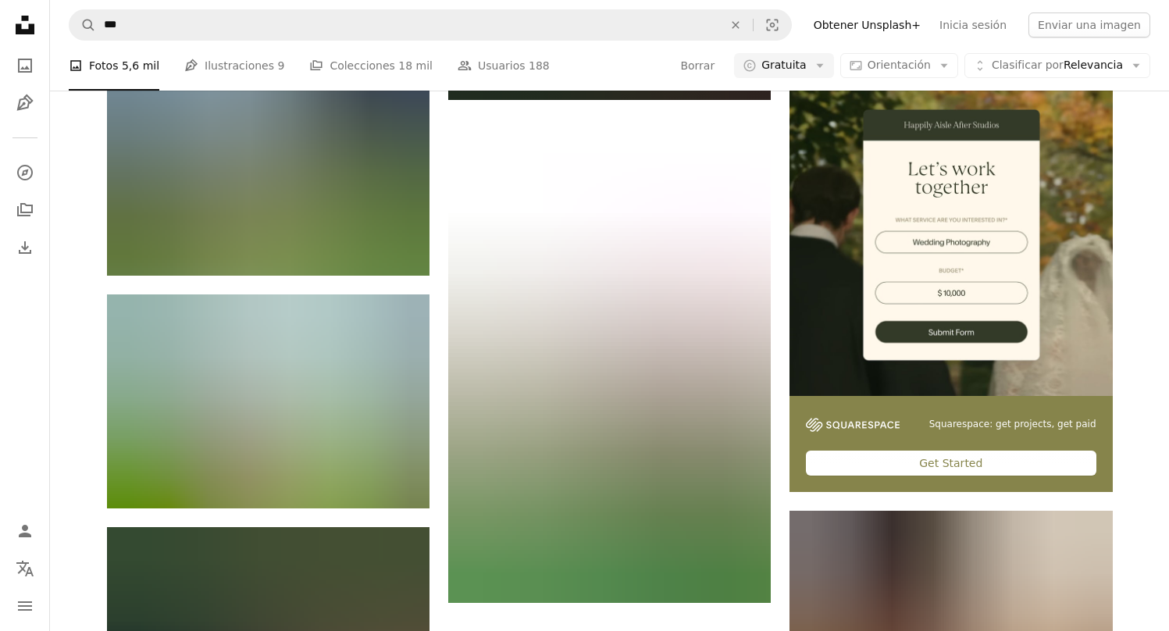
scroll to position [6269, 0]
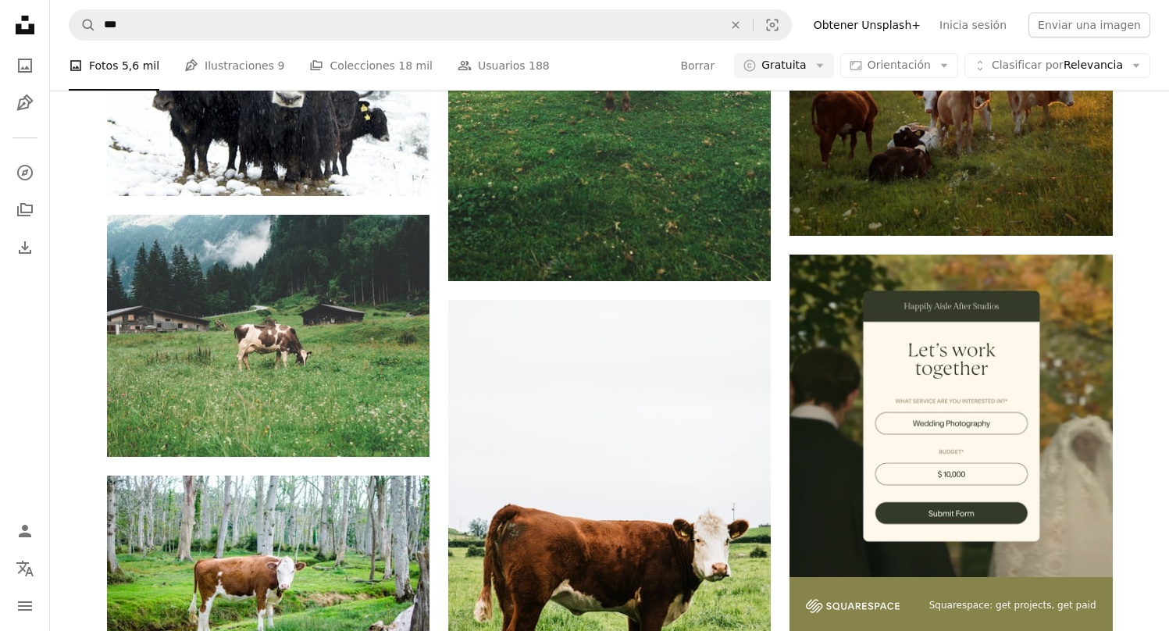
scroll to position [6117, 0]
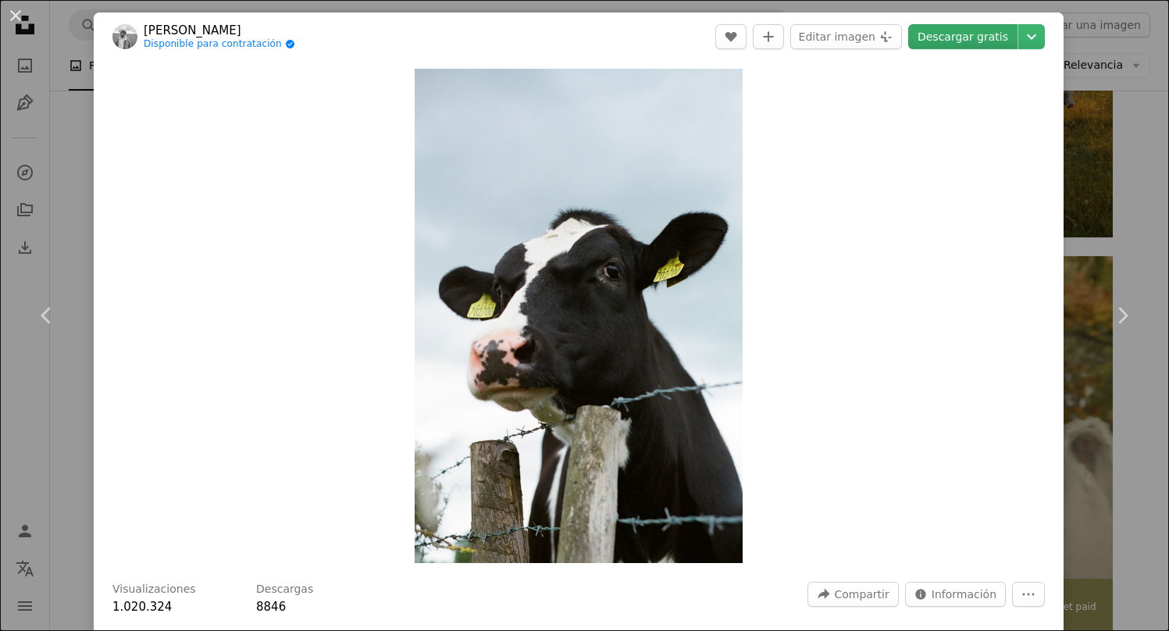
click at [985, 34] on link "Descargar gratis" at bounding box center [962, 36] width 109 height 25
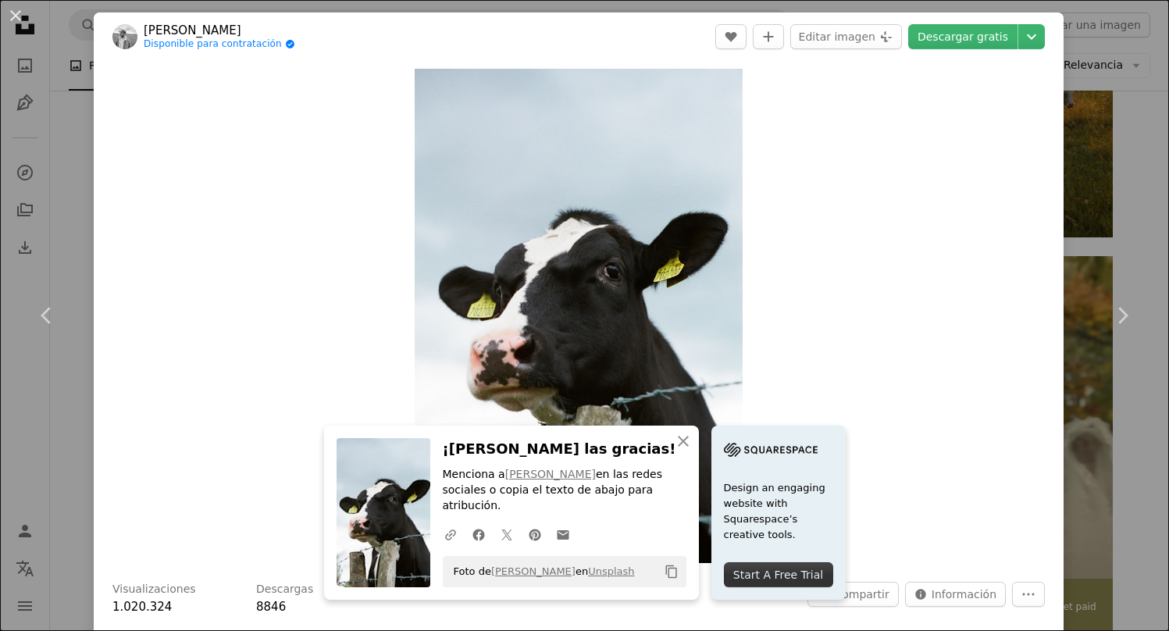
click at [1116, 134] on div "An X shape Chevron left Chevron right An X shape Cerrar ¡Dale las gracias! Menc…" at bounding box center [584, 315] width 1169 height 631
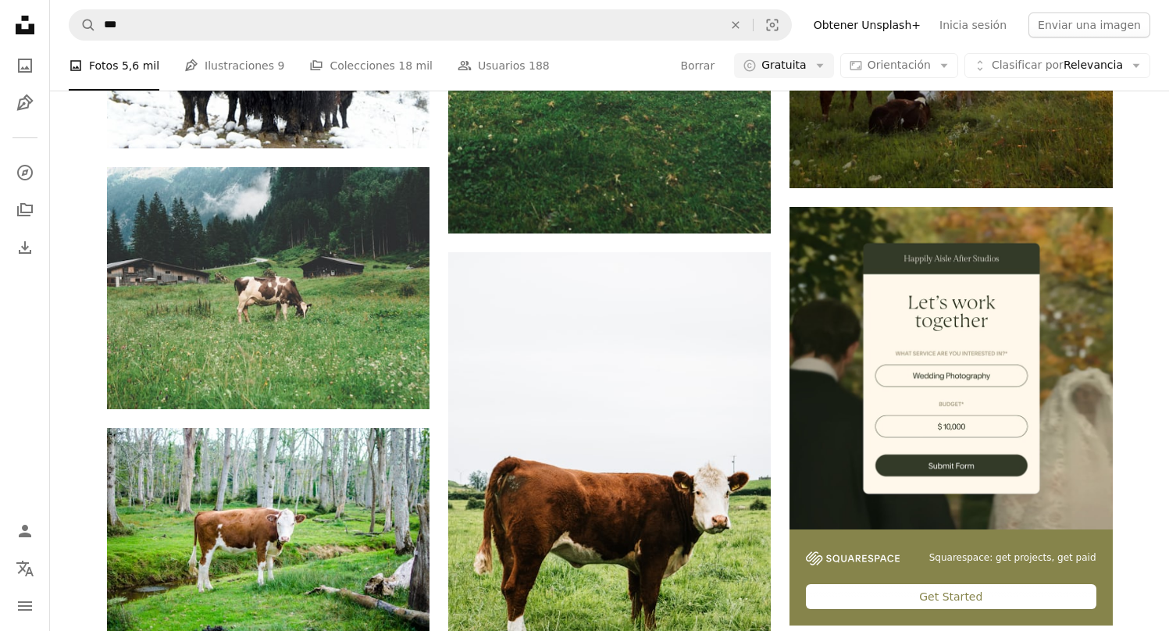
scroll to position [6166, 0]
